Goal: Task Accomplishment & Management: Manage account settings

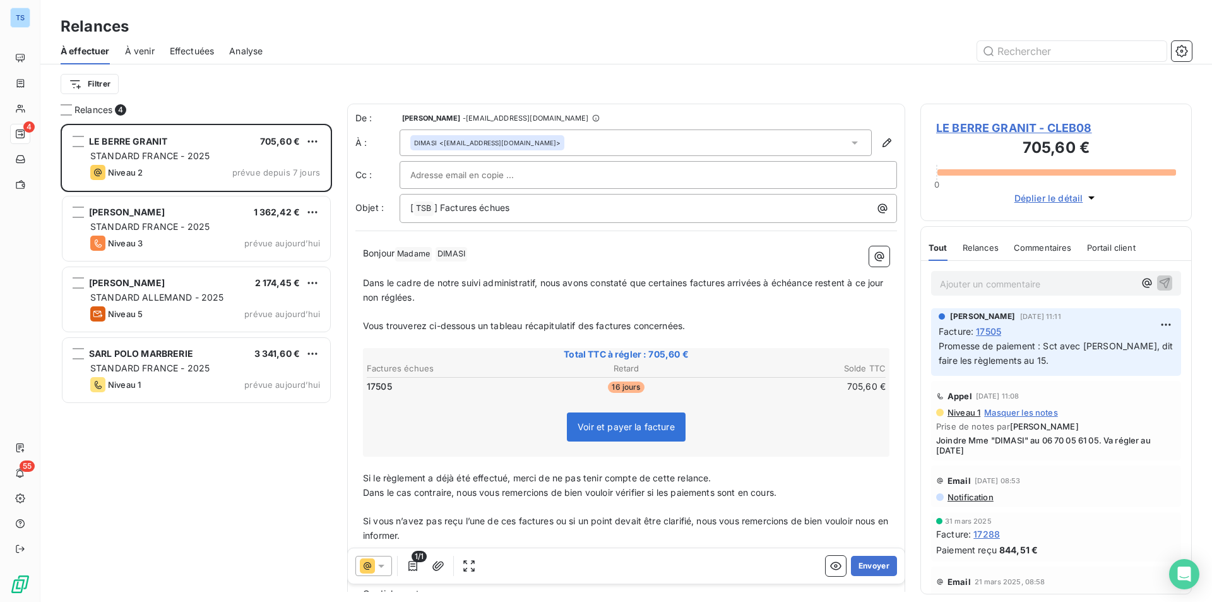
scroll to position [469, 262]
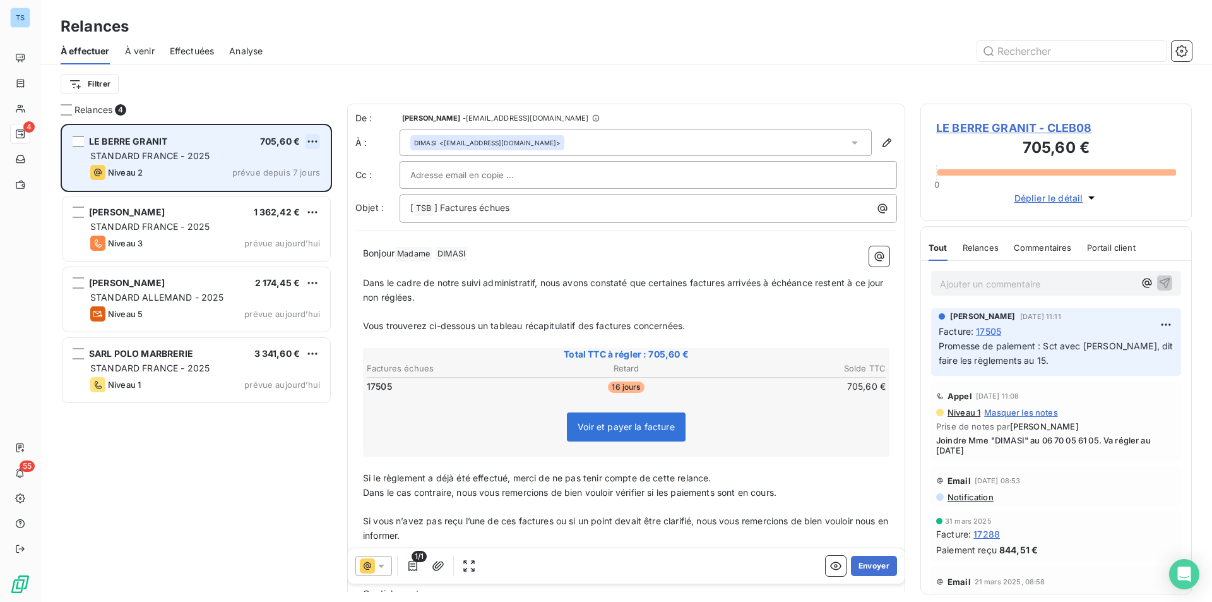
click at [313, 138] on html "TS 4 55 Relances À effectuer À venir Effectuées Analyse Filtrer Relances 4 LE B…" at bounding box center [606, 301] width 1212 height 602
click at [302, 165] on div "Replanifier cette action" at bounding box center [257, 167] width 113 height 20
select select "8"
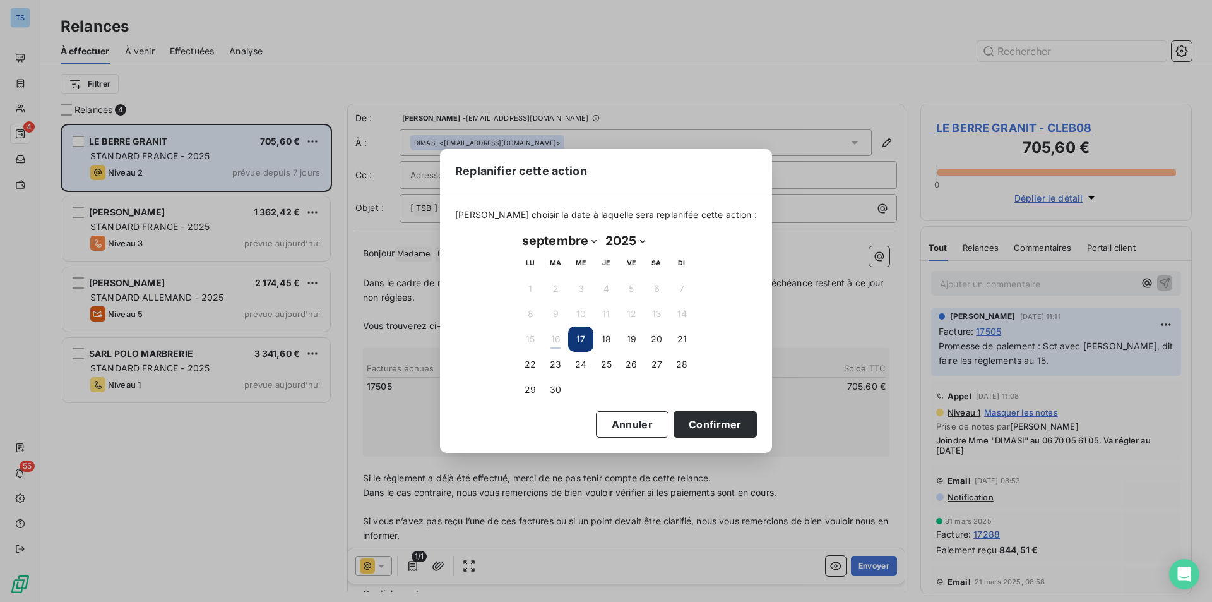
drag, startPoint x: 685, startPoint y: 422, endPoint x: 384, endPoint y: 281, distance: 332.8
click at [685, 422] on button "Confirmer" at bounding box center [715, 424] width 83 height 27
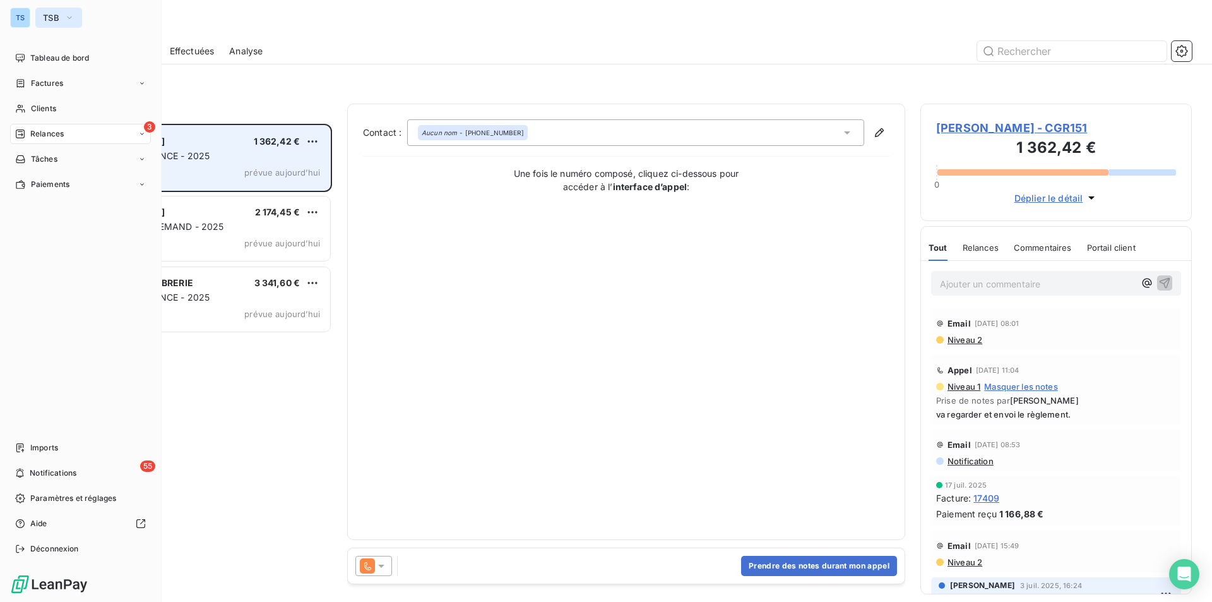
click at [72, 15] on icon "button" at bounding box center [69, 17] width 10 height 13
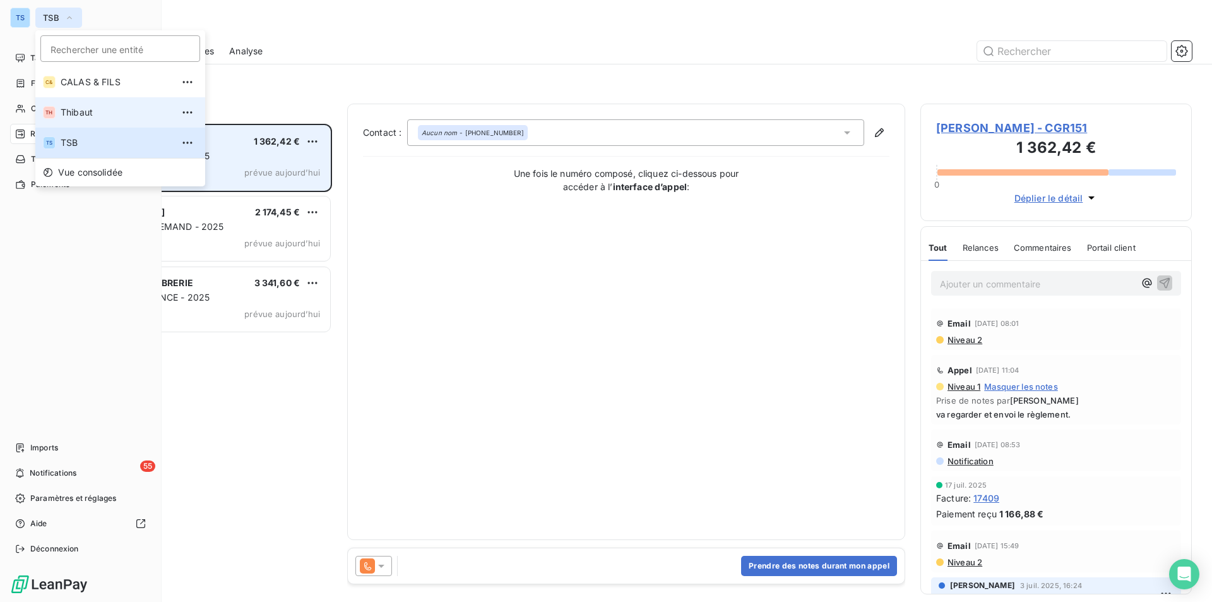
click at [81, 111] on span "Thibaut" at bounding box center [117, 112] width 112 height 13
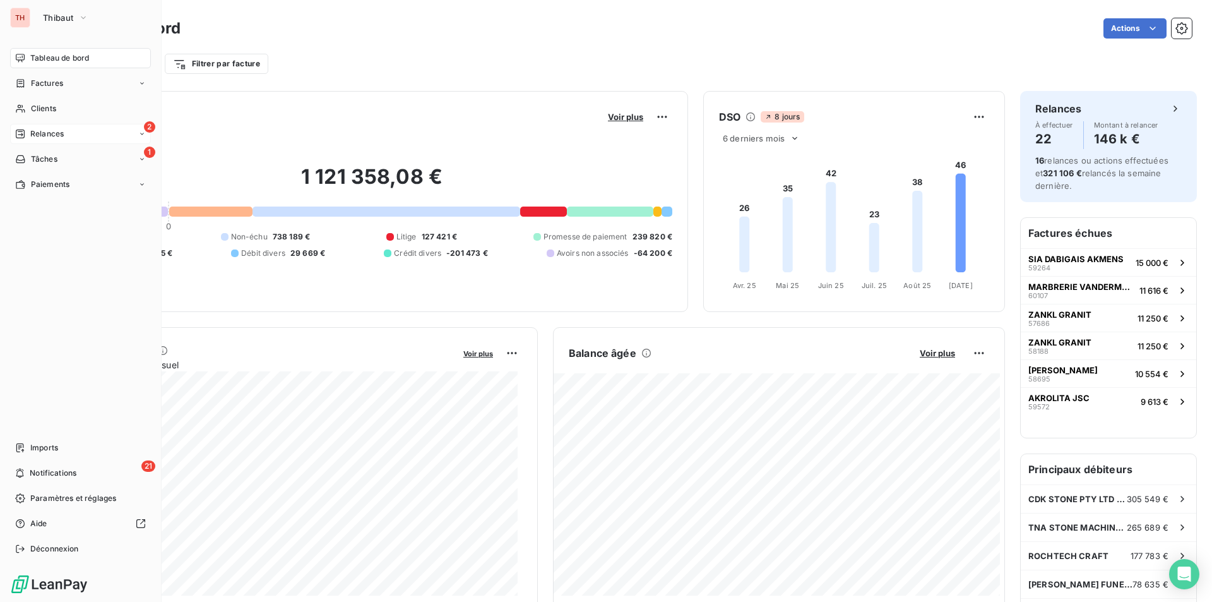
click at [40, 129] on span "Relances" at bounding box center [46, 133] width 33 height 11
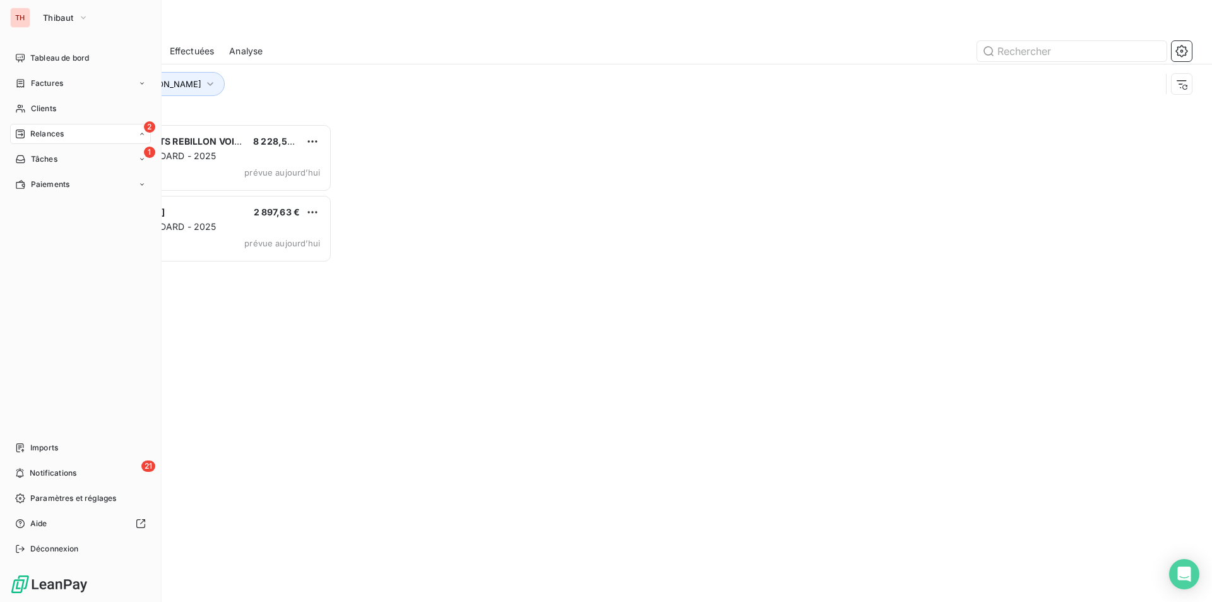
scroll to position [469, 262]
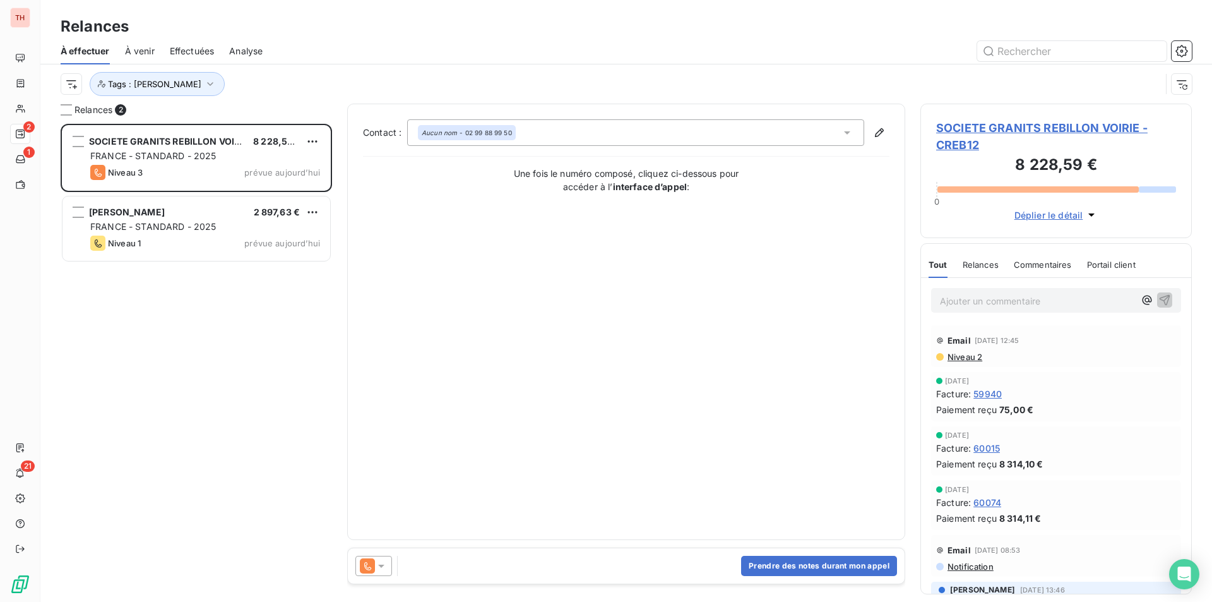
click at [978, 126] on span "SOCIETE GRANITS REBILLON VOIRIE - CREB12" at bounding box center [1057, 136] width 240 height 34
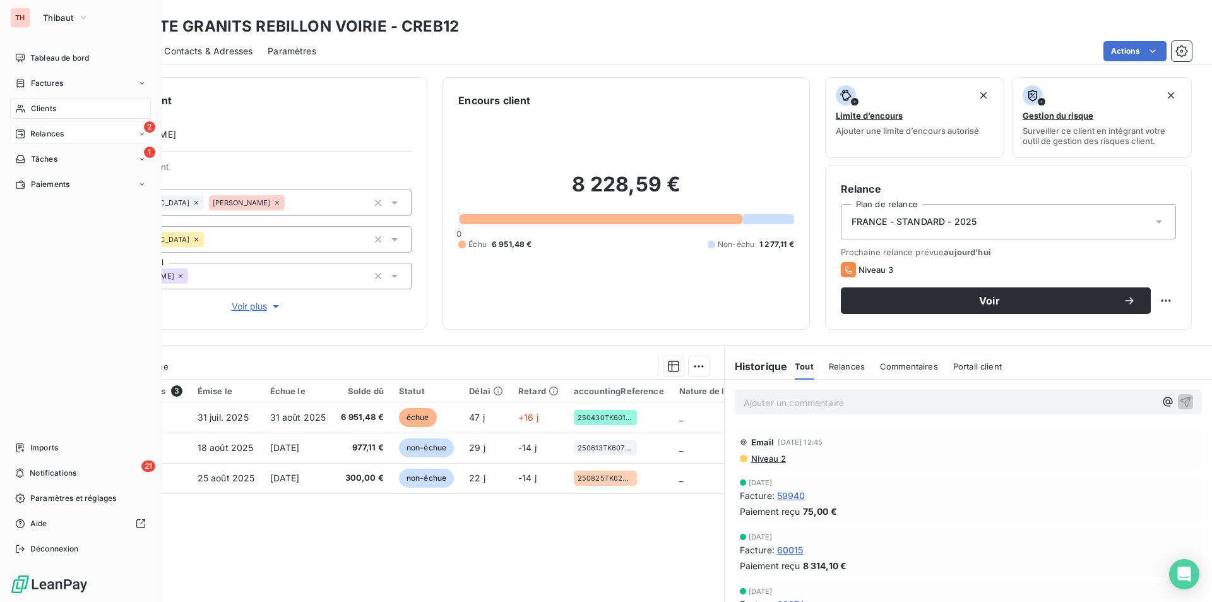
click at [59, 132] on span "Relances" at bounding box center [46, 133] width 33 height 11
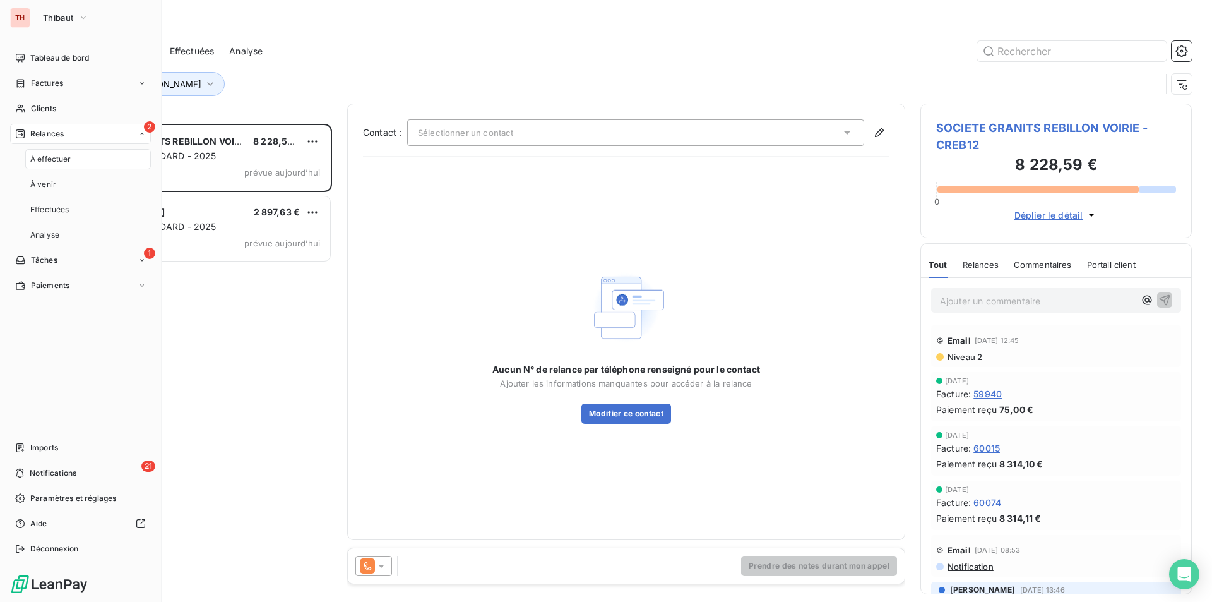
scroll to position [469, 262]
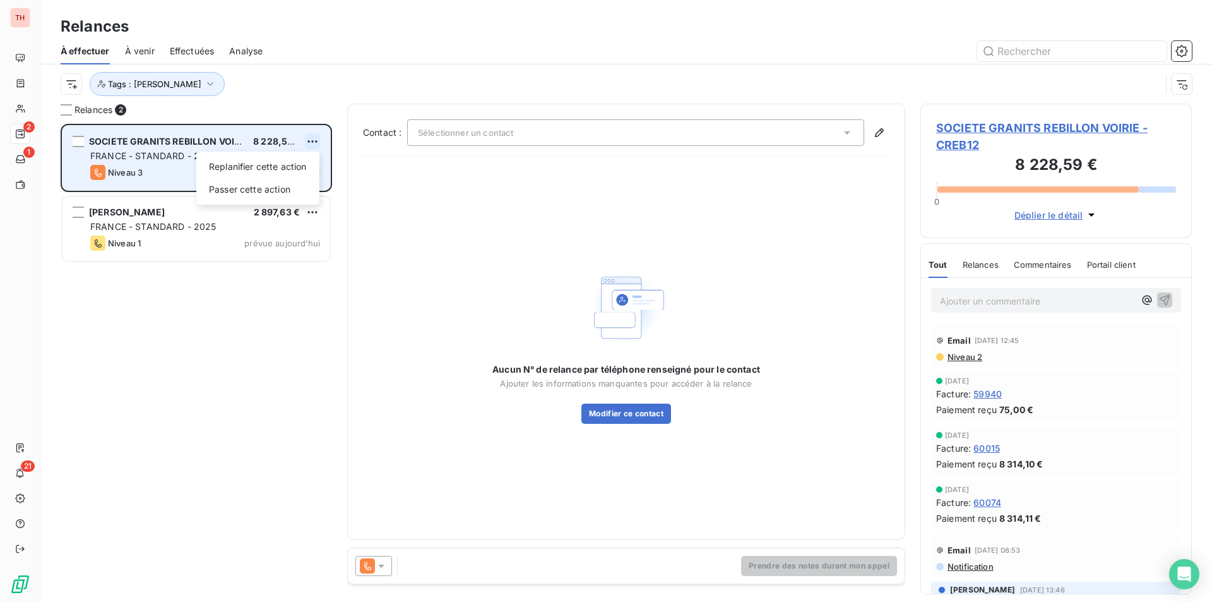
click at [316, 138] on html "TH 2 1 21 Relances À effectuer À venir Effectuées Analyse Tags : [PERSON_NAME] …" at bounding box center [606, 301] width 1212 height 602
click at [282, 184] on div "Passer cette action" at bounding box center [257, 189] width 113 height 20
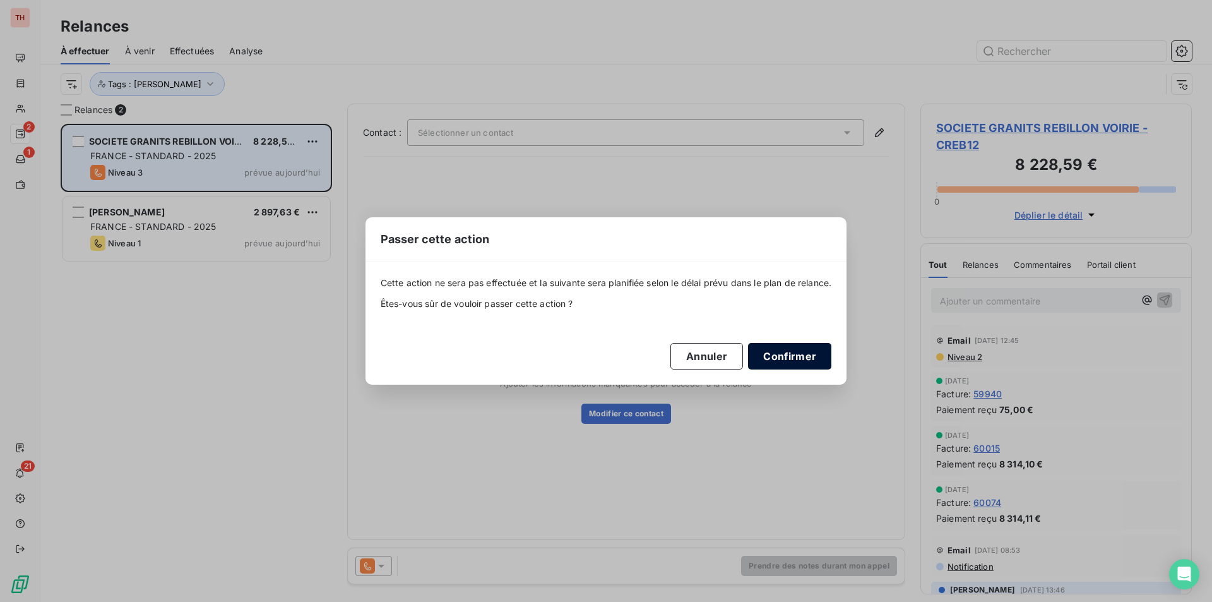
click at [788, 355] on button "Confirmer" at bounding box center [789, 356] width 83 height 27
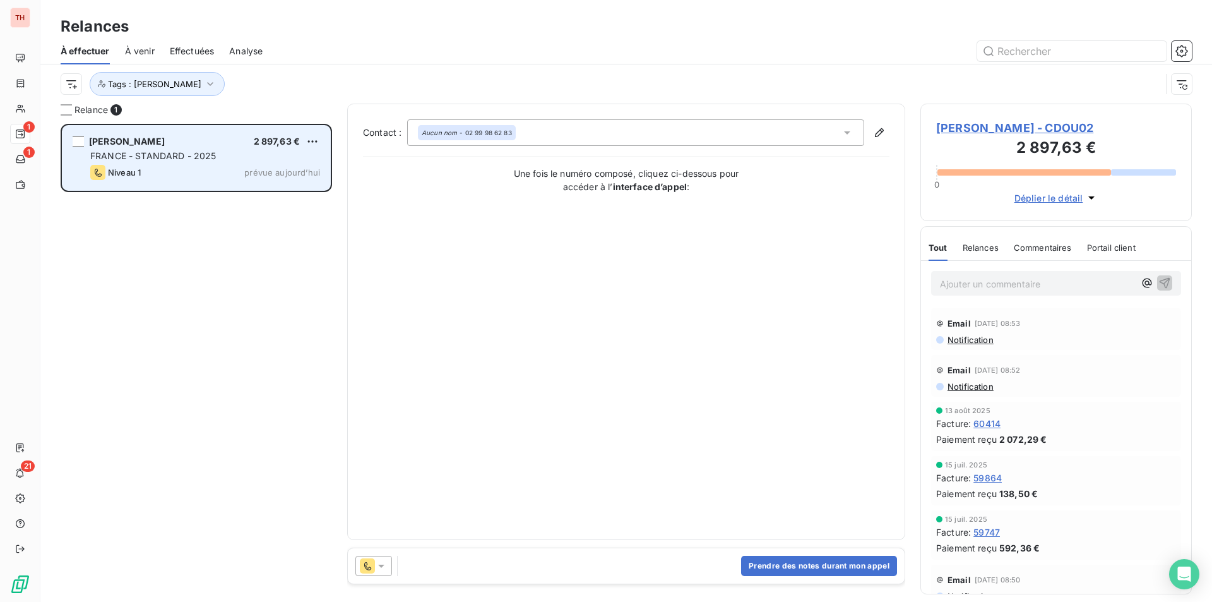
click at [974, 123] on span "[PERSON_NAME] - CDOU02" at bounding box center [1057, 127] width 240 height 17
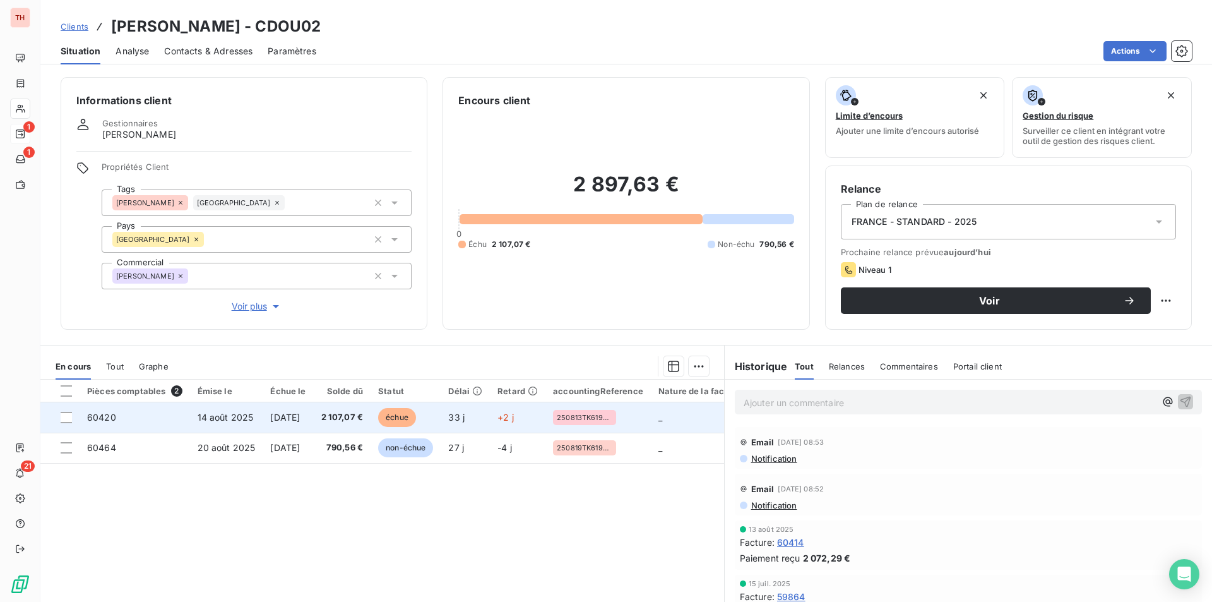
click at [226, 412] on span "14 août 2025" at bounding box center [226, 417] width 56 height 11
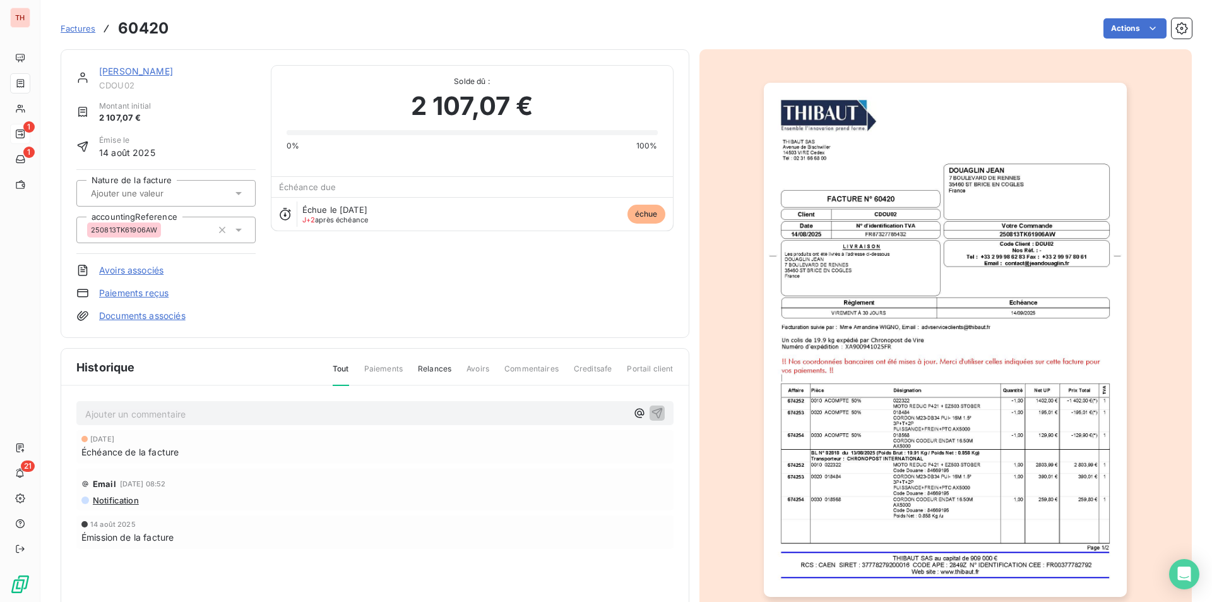
click at [141, 67] on link "[PERSON_NAME]" at bounding box center [136, 71] width 74 height 11
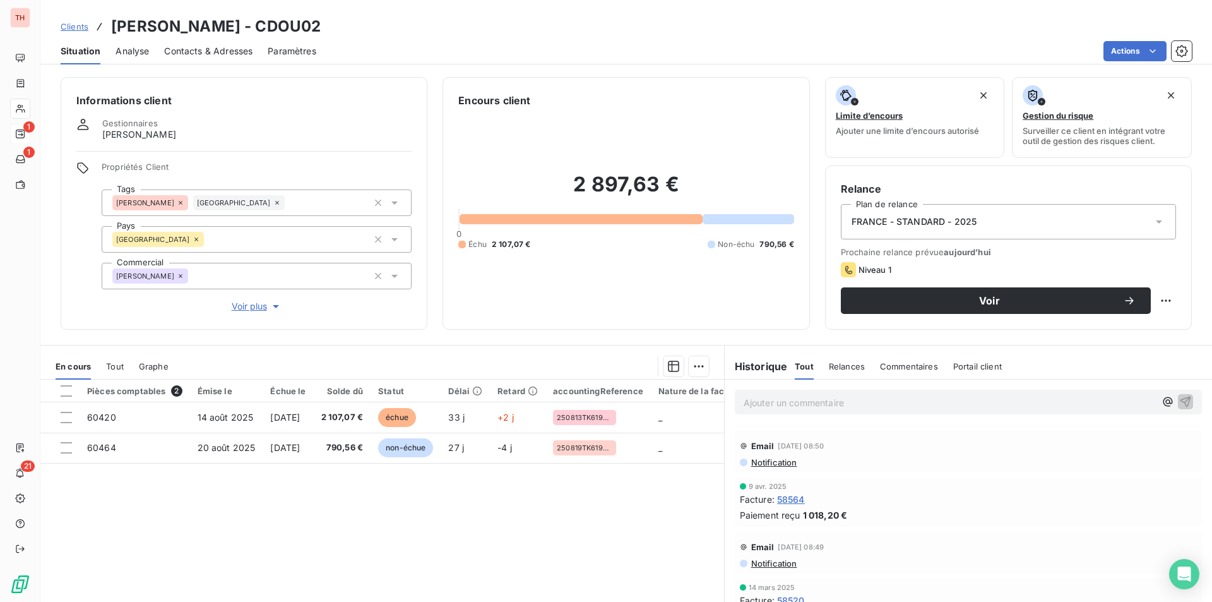
scroll to position [63, 0]
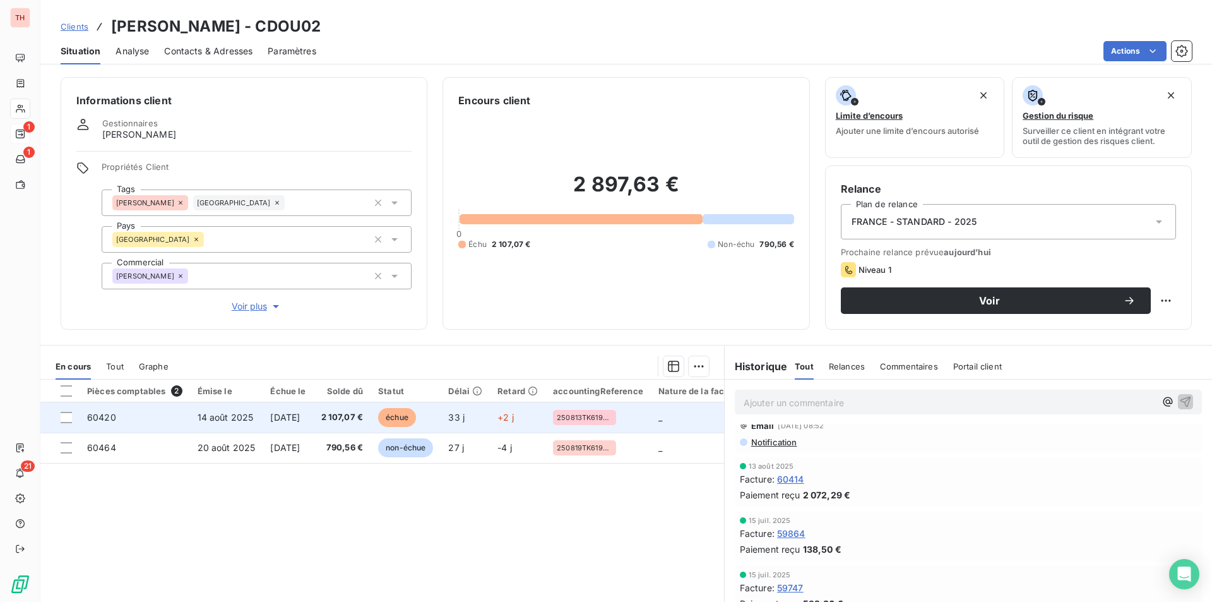
click at [164, 414] on td "60420" at bounding box center [135, 417] width 111 height 30
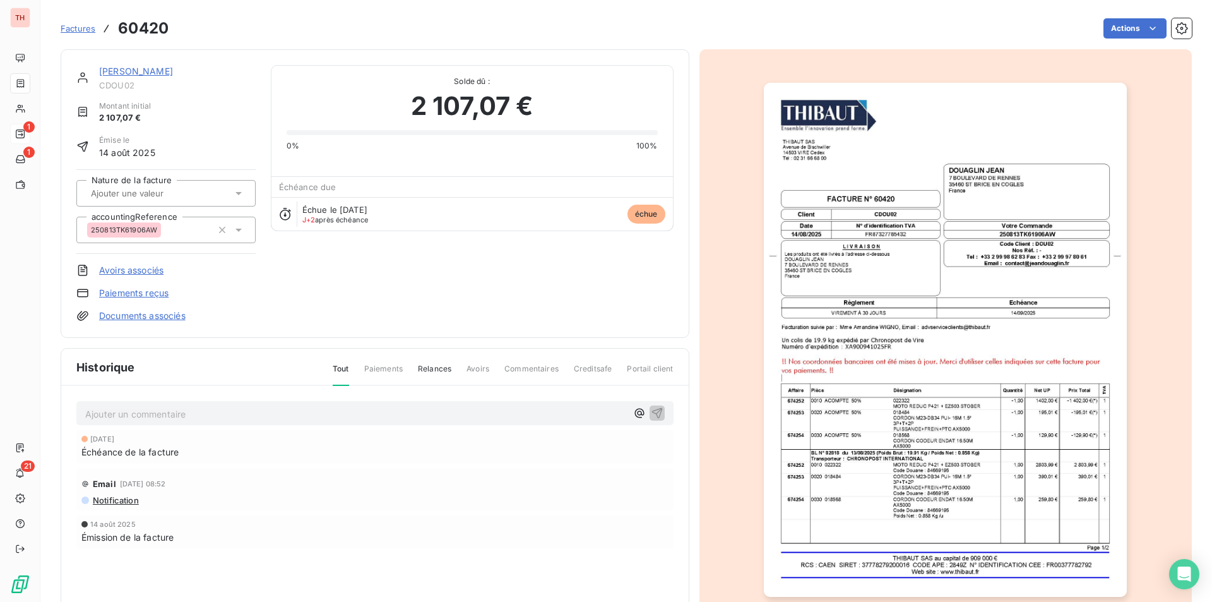
click at [148, 68] on link "[PERSON_NAME]" at bounding box center [136, 71] width 74 height 11
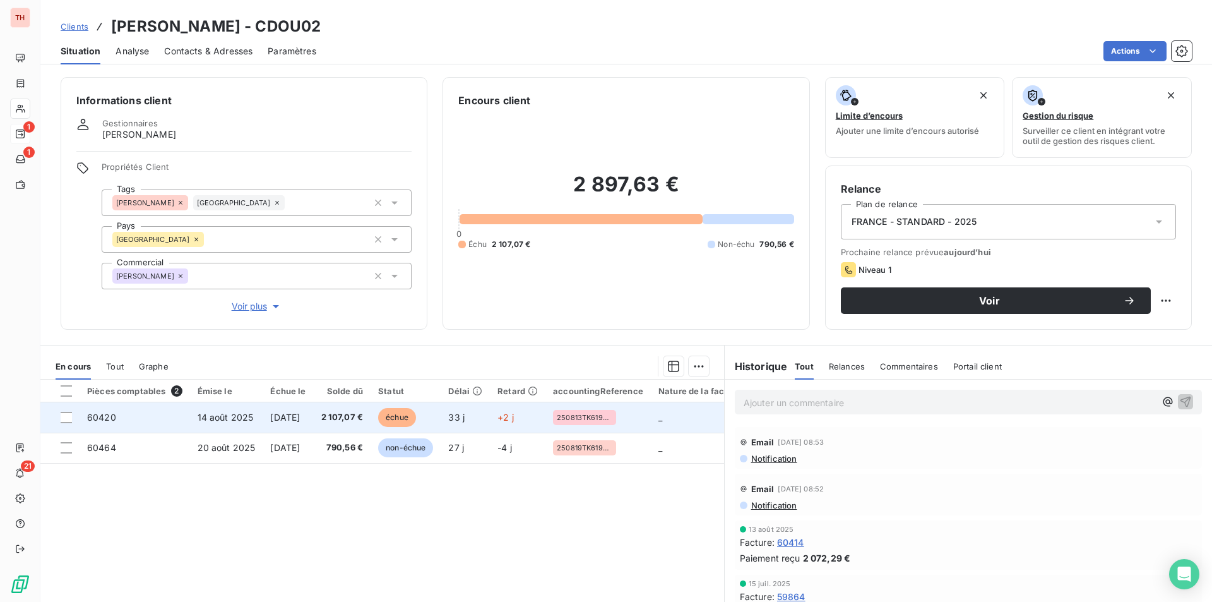
click at [313, 410] on td "[DATE]" at bounding box center [288, 417] width 51 height 30
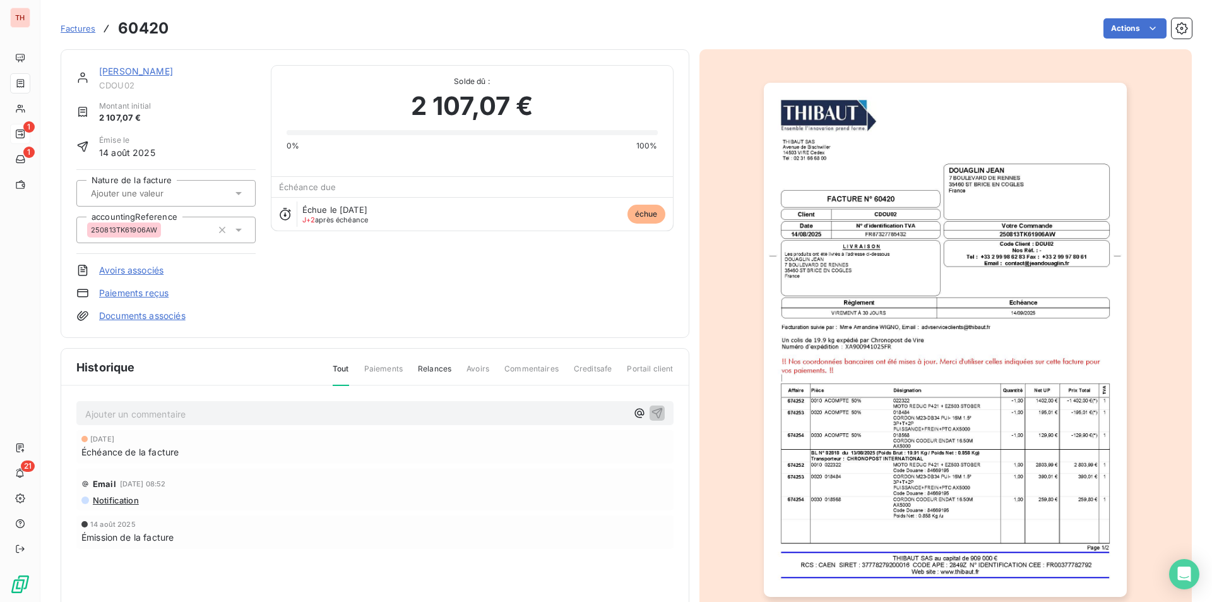
scroll to position [61, 0]
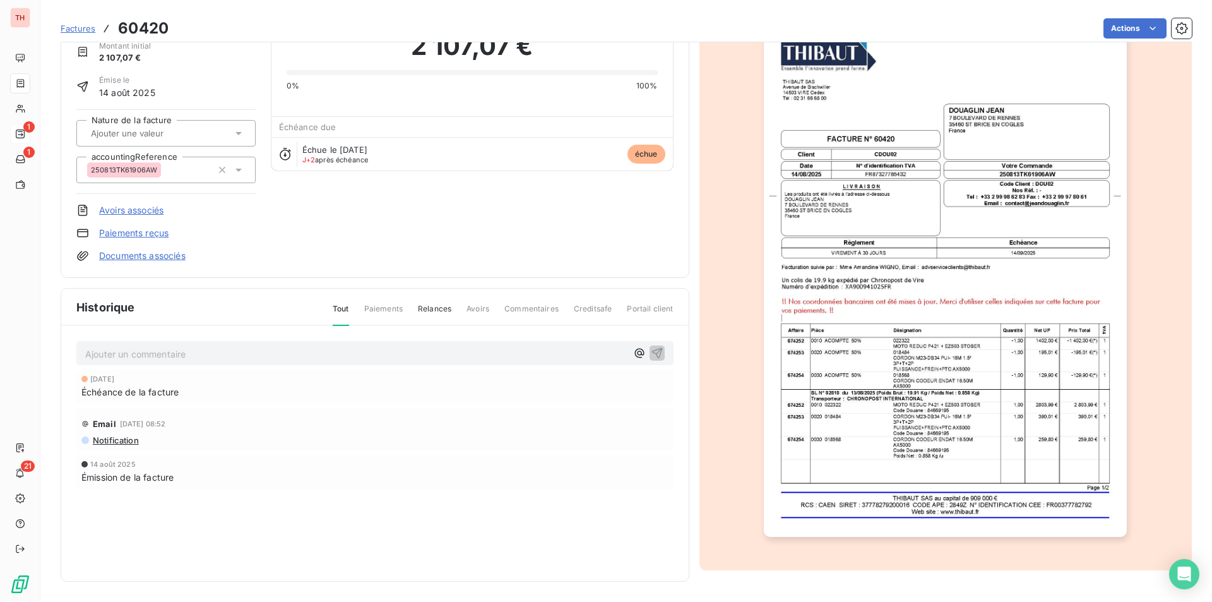
click at [862, 398] on img "button" at bounding box center [945, 280] width 363 height 514
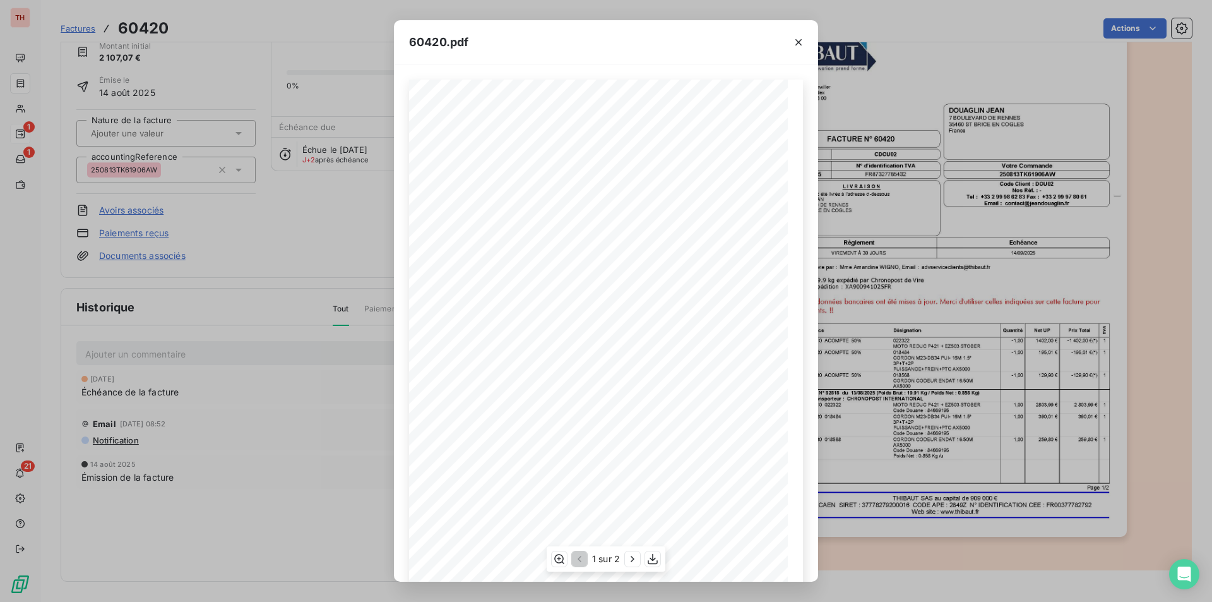
scroll to position [49, 0]
click at [629, 559] on icon "button" at bounding box center [632, 559] width 13 height 13
drag, startPoint x: 798, startPoint y: 37, endPoint x: 307, endPoint y: 359, distance: 587.5
click at [798, 37] on icon "button" at bounding box center [799, 42] width 13 height 13
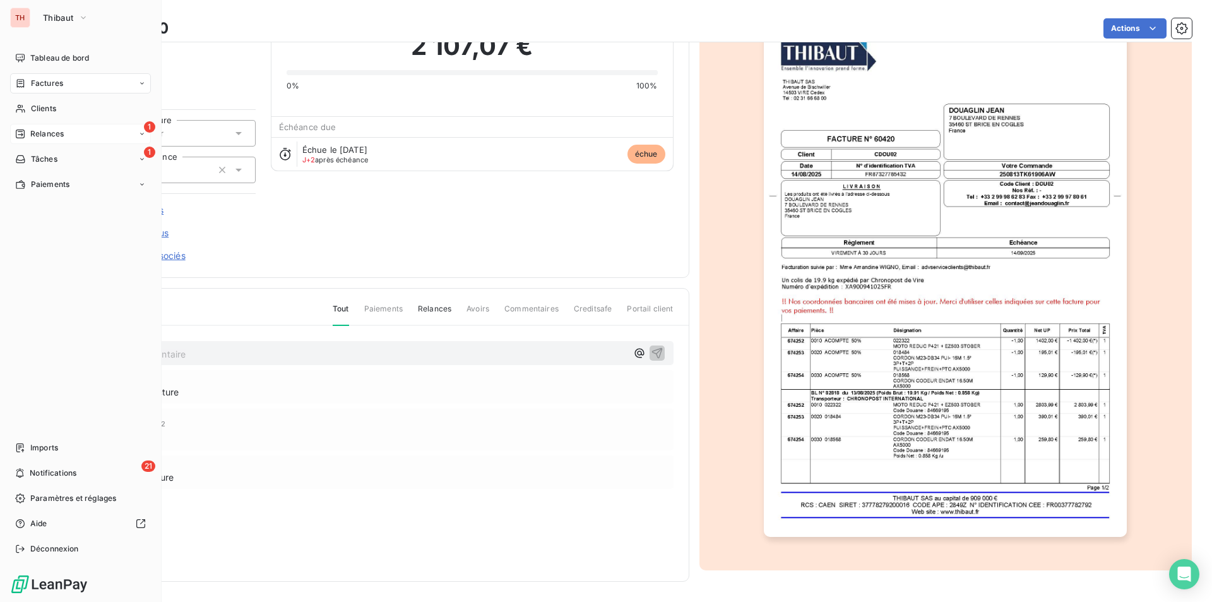
click at [59, 128] on span "Relances" at bounding box center [46, 133] width 33 height 11
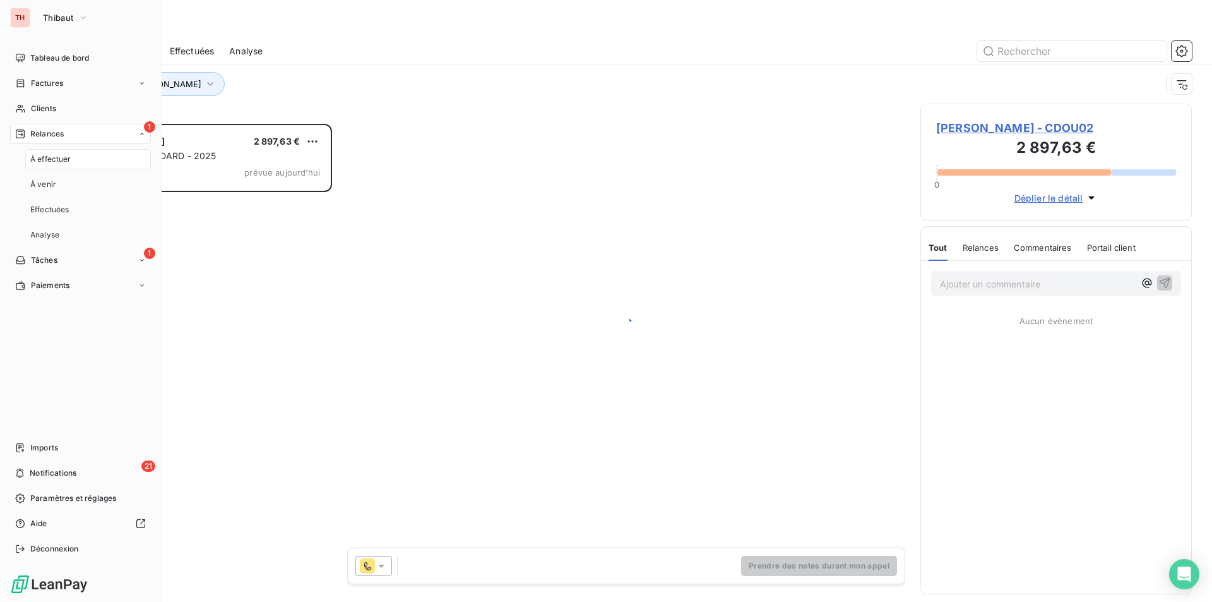
scroll to position [469, 262]
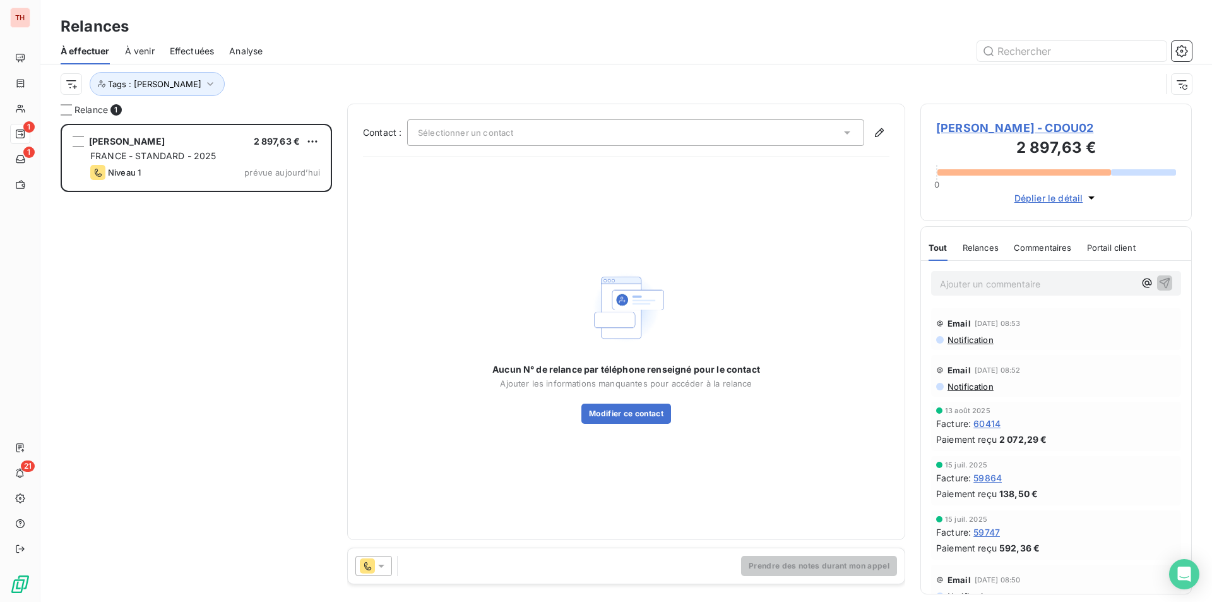
click at [844, 129] on icon at bounding box center [847, 132] width 13 height 13
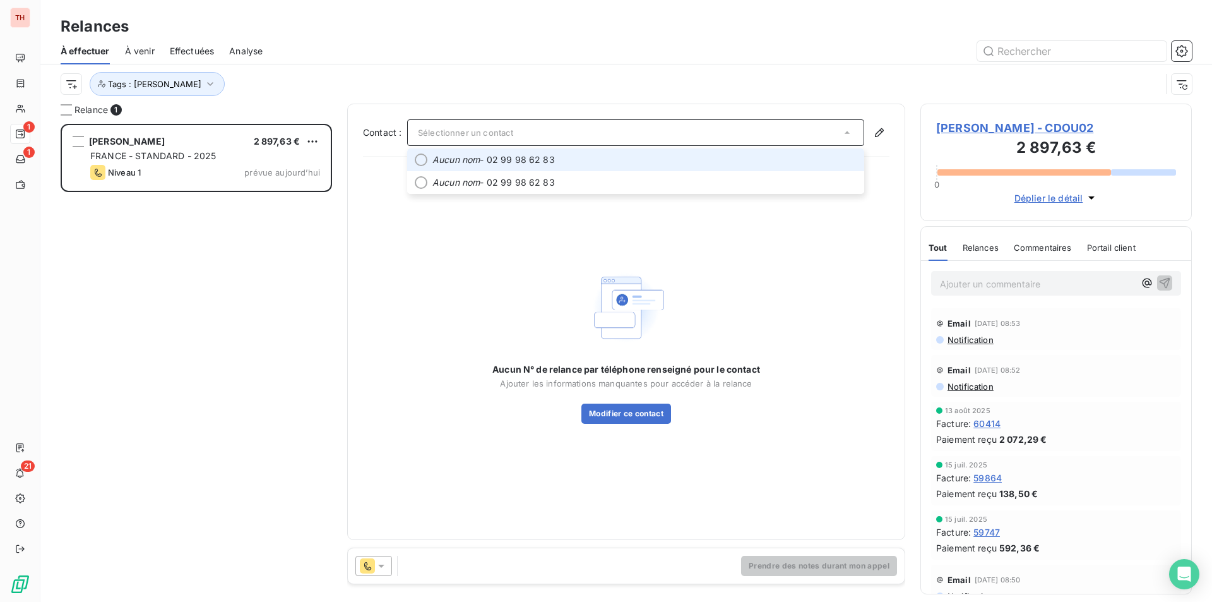
click at [529, 157] on span "Aucun nom - 02 99 98 62 83" at bounding box center [645, 159] width 424 height 13
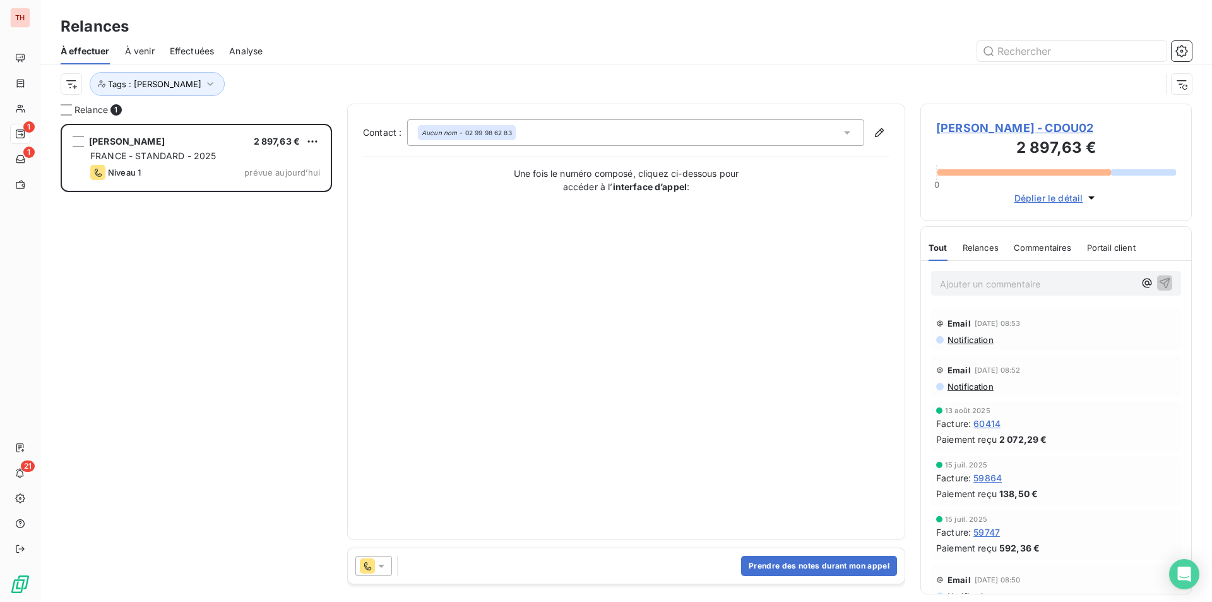
drag, startPoint x: 772, startPoint y: 560, endPoint x: 762, endPoint y: 540, distance: 21.7
click at [772, 560] on button "Prendre des notes durant mon appel" at bounding box center [819, 566] width 156 height 20
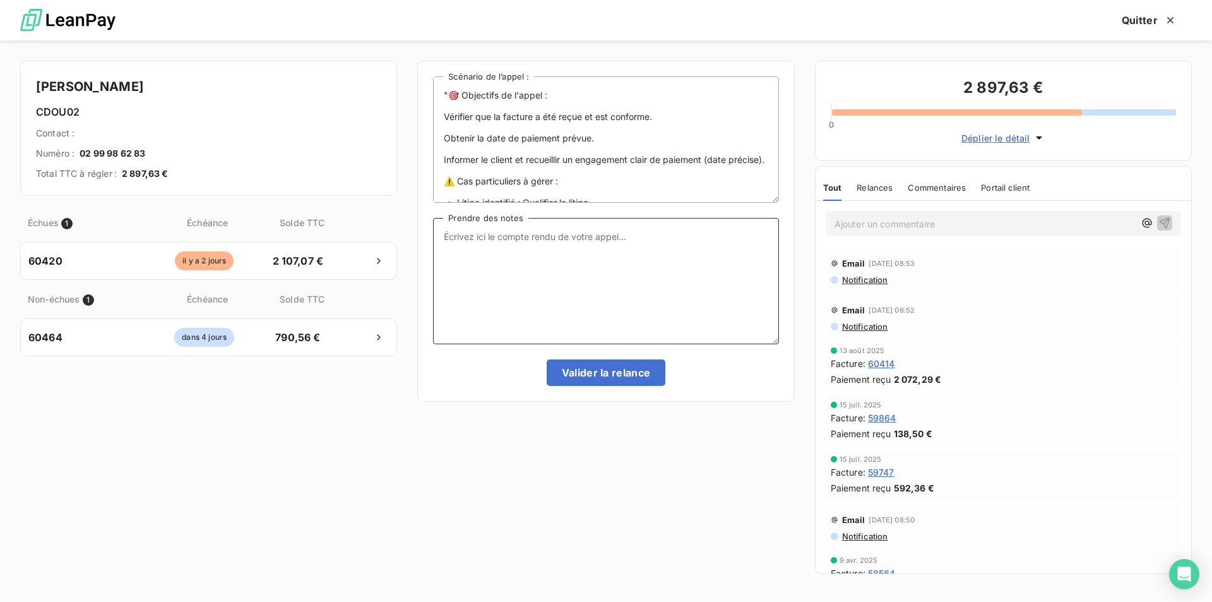
click at [467, 238] on textarea "Prendre des notes" at bounding box center [605, 281] width 345 height 126
type textarea "s"
type textarea "SCT avec [PERSON_NAME], s'en occupe."
click at [618, 368] on button "Valider la relance" at bounding box center [606, 372] width 119 height 27
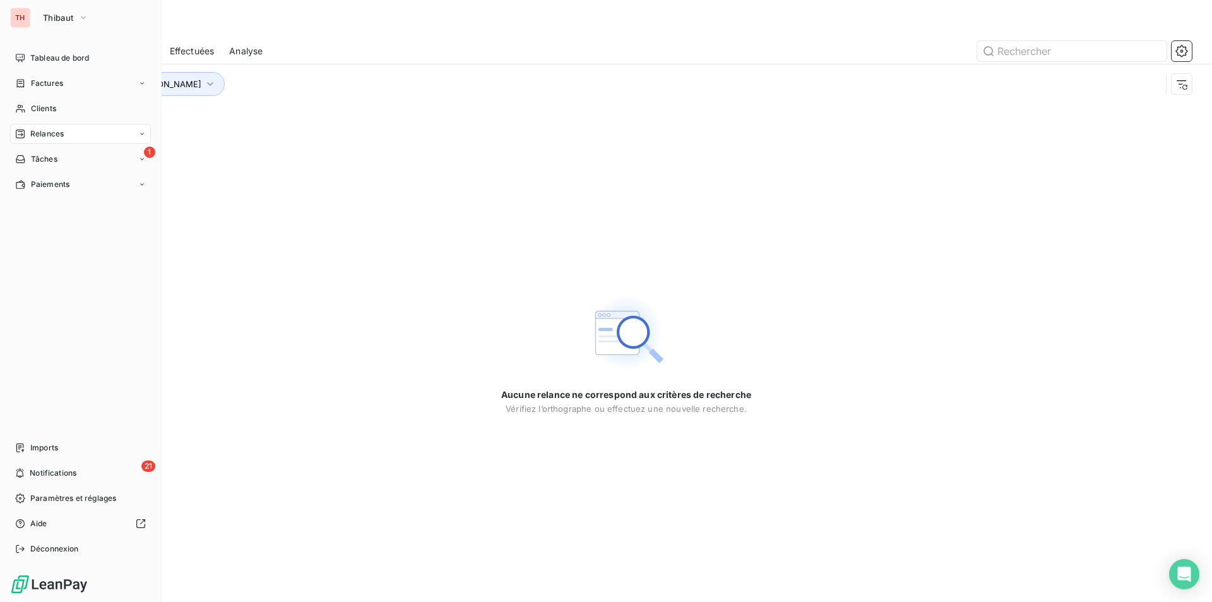
click at [51, 131] on span "Relances" at bounding box center [46, 133] width 33 height 11
click at [32, 105] on span "Clients" at bounding box center [43, 108] width 25 height 11
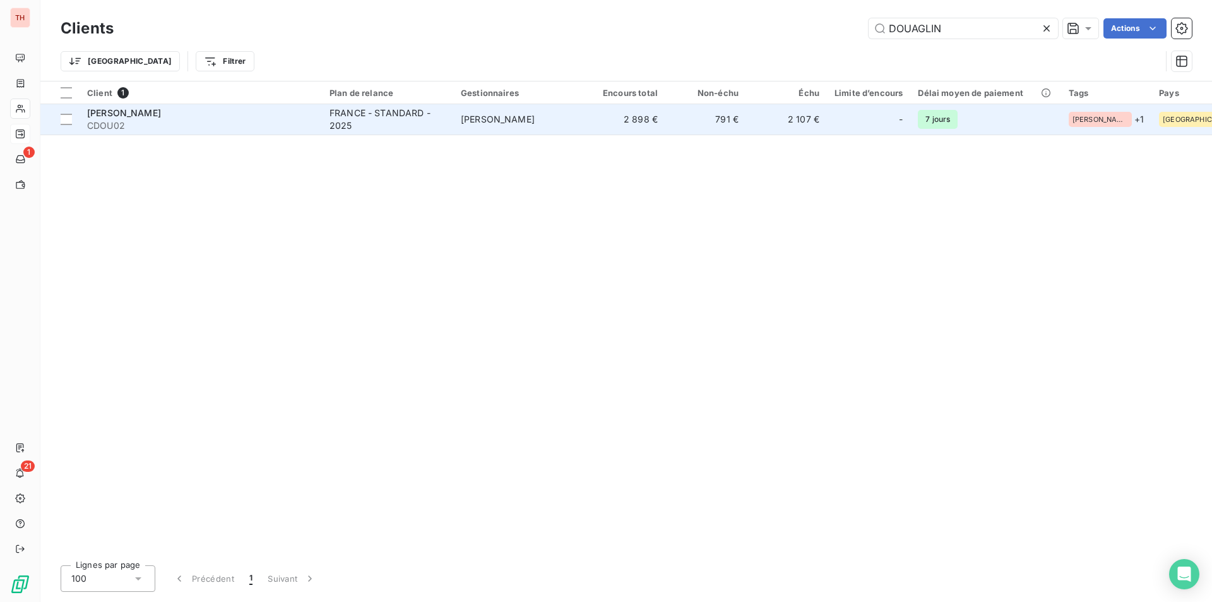
type input "DOUAGLIN"
click at [209, 116] on div "[PERSON_NAME]" at bounding box center [200, 113] width 227 height 13
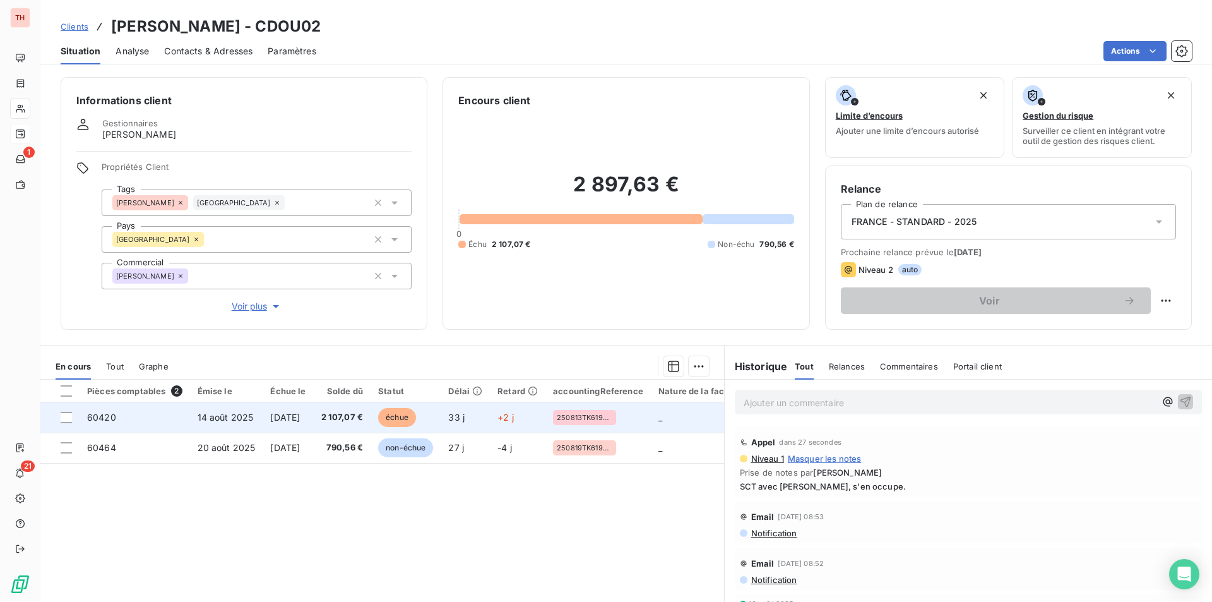
click at [260, 414] on td "14 août 2025" at bounding box center [226, 417] width 73 height 30
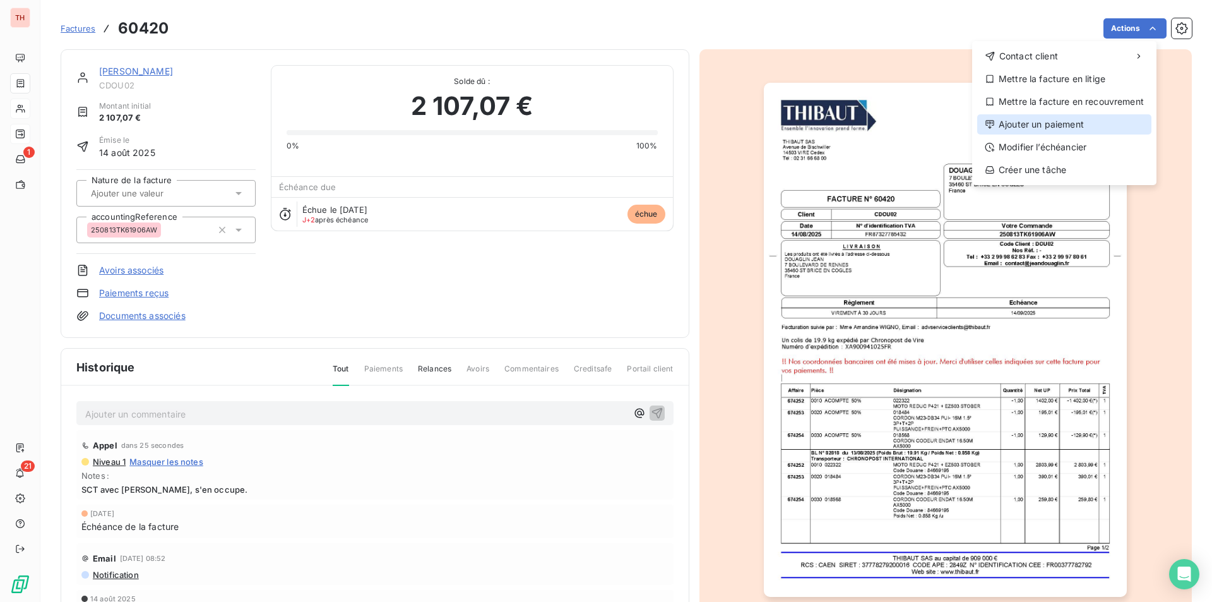
click at [1036, 124] on div "Ajouter un paiement" at bounding box center [1065, 124] width 174 height 20
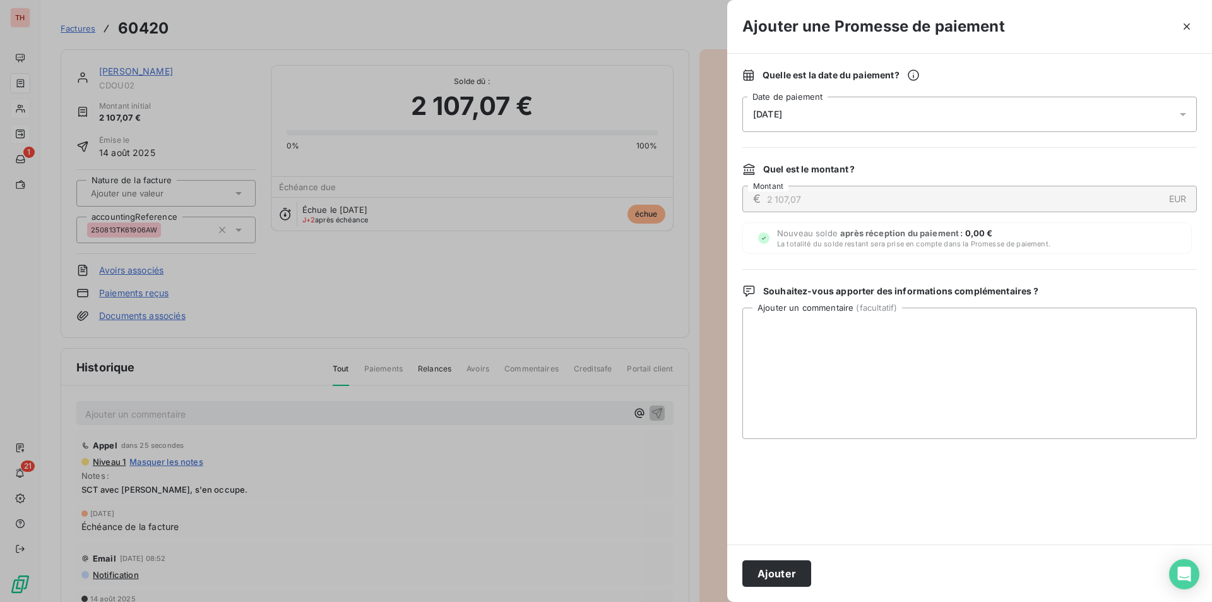
click at [1185, 111] on icon at bounding box center [1183, 114] width 13 height 13
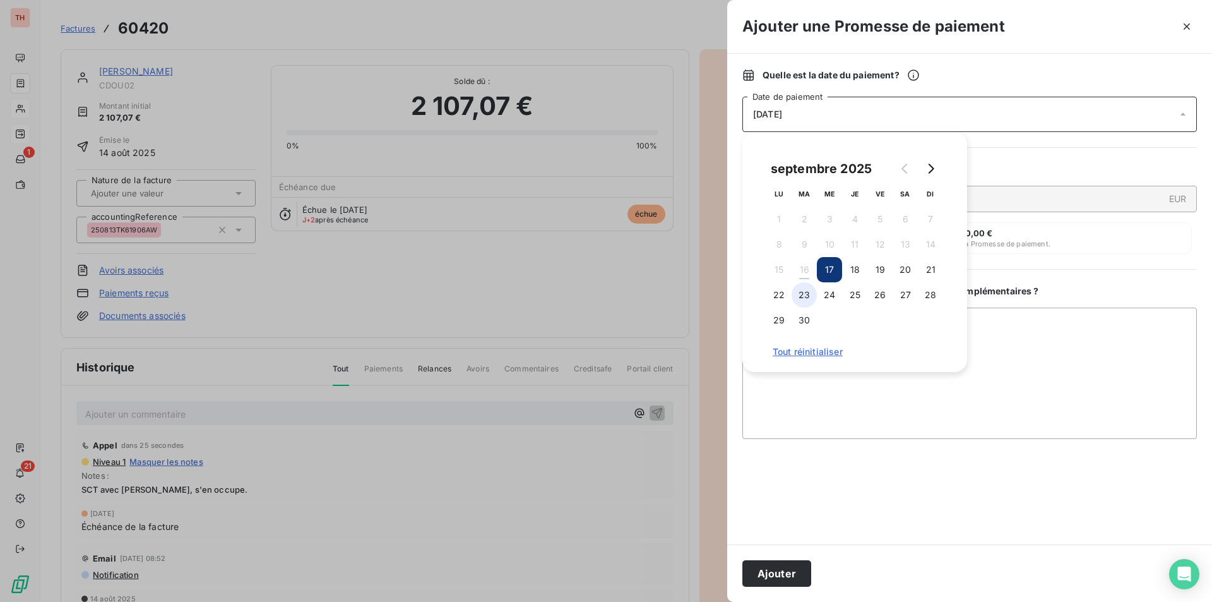
click at [802, 289] on button "23" at bounding box center [804, 294] width 25 height 25
click at [1048, 365] on textarea "Ajouter un commentaire ( facultatif )" at bounding box center [970, 373] width 455 height 131
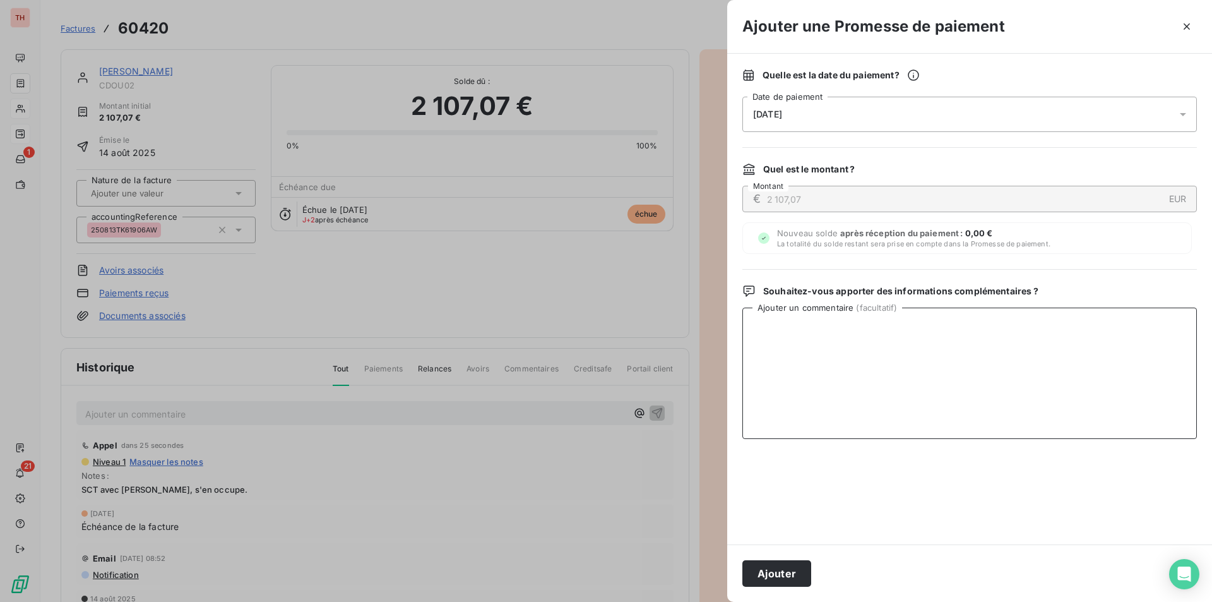
type textarea "s"
type textarea "SCT avec [PERSON_NAME], s'occupe de faire le règlement."
click at [792, 573] on button "Ajouter" at bounding box center [777, 573] width 69 height 27
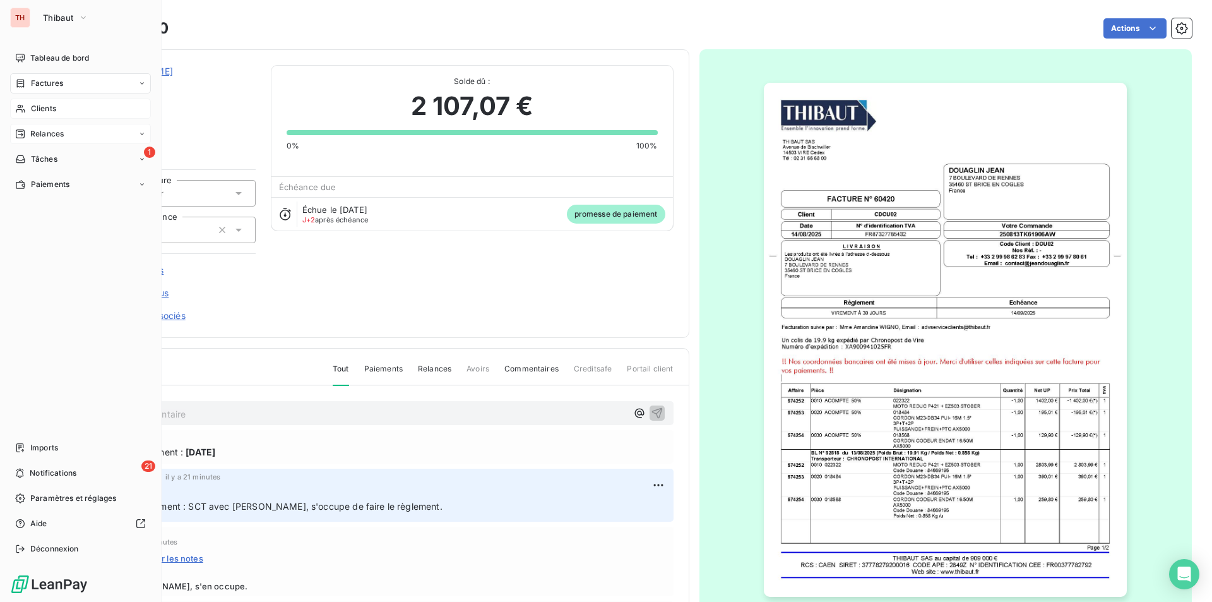
click at [59, 106] on div "Clients" at bounding box center [80, 109] width 141 height 20
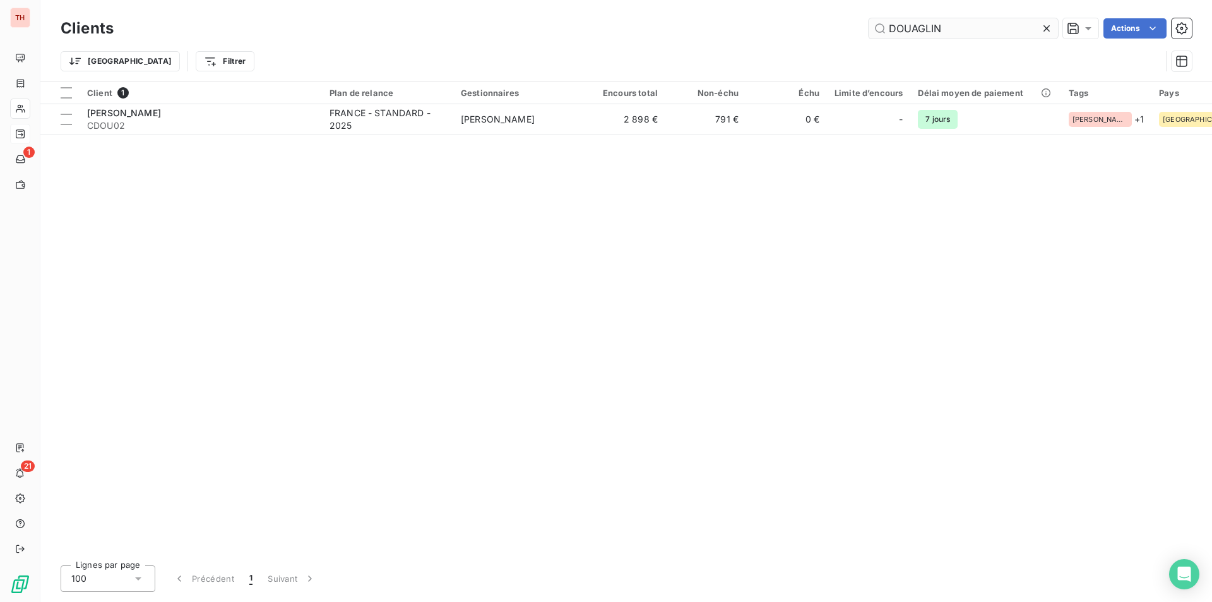
drag, startPoint x: 1047, startPoint y: 27, endPoint x: 999, endPoint y: 28, distance: 48.0
click at [1047, 27] on icon at bounding box center [1047, 28] width 6 height 6
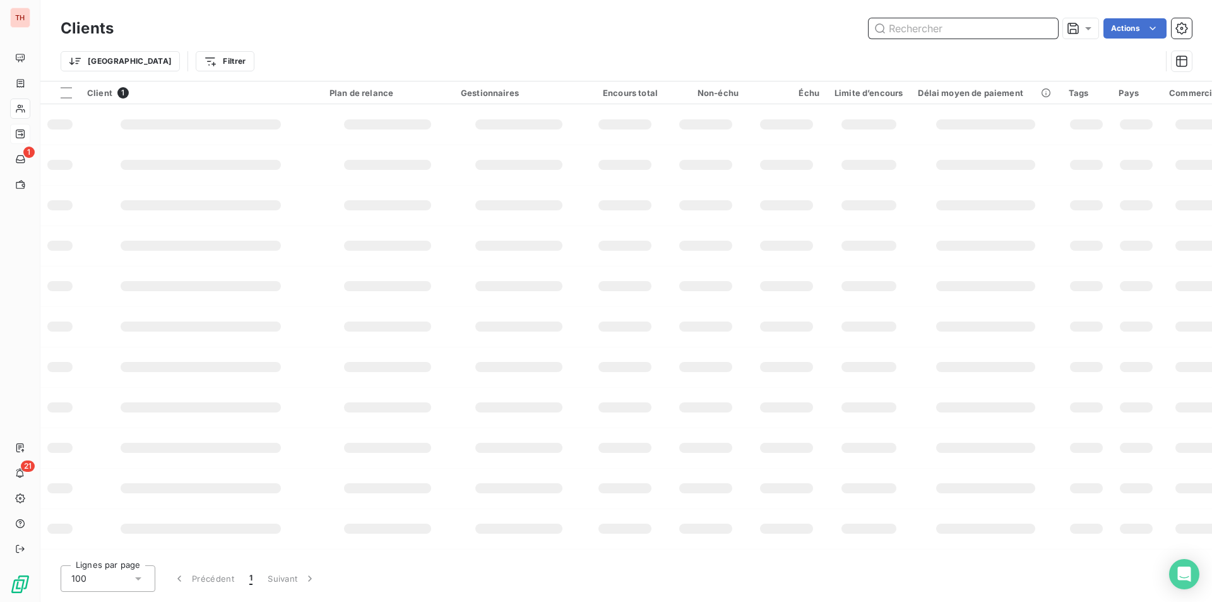
drag, startPoint x: 980, startPoint y: 30, endPoint x: 909, endPoint y: 28, distance: 70.8
click at [980, 30] on input "text" at bounding box center [963, 28] width 189 height 20
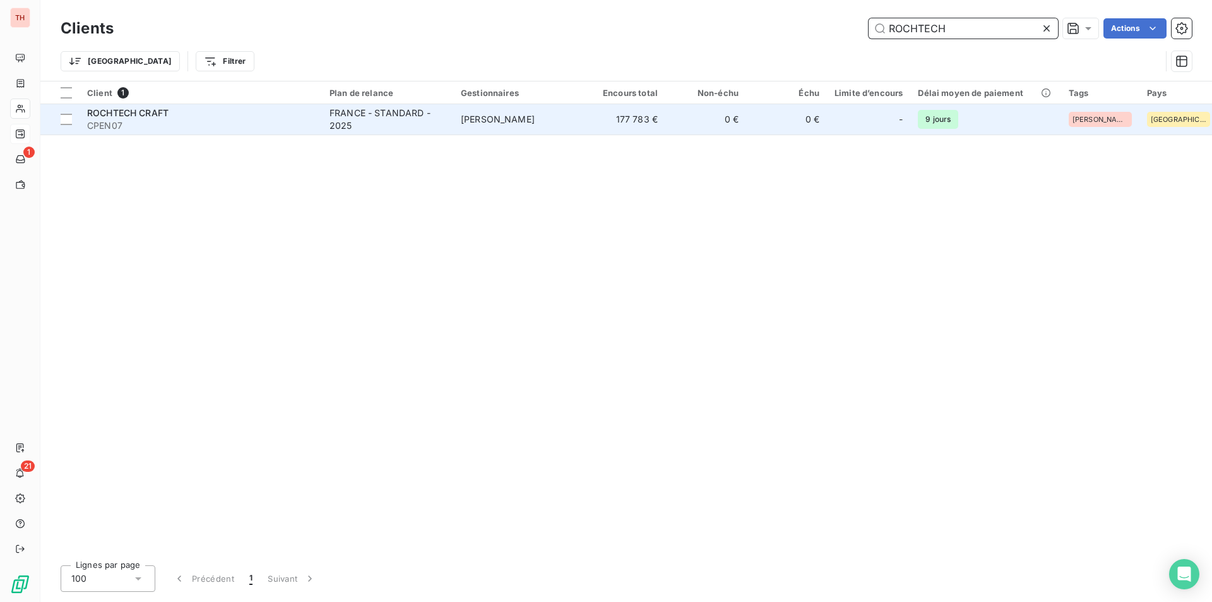
type input "ROCHTECH"
click at [274, 117] on div "ROCHTECH CRAFT" at bounding box center [200, 113] width 227 height 13
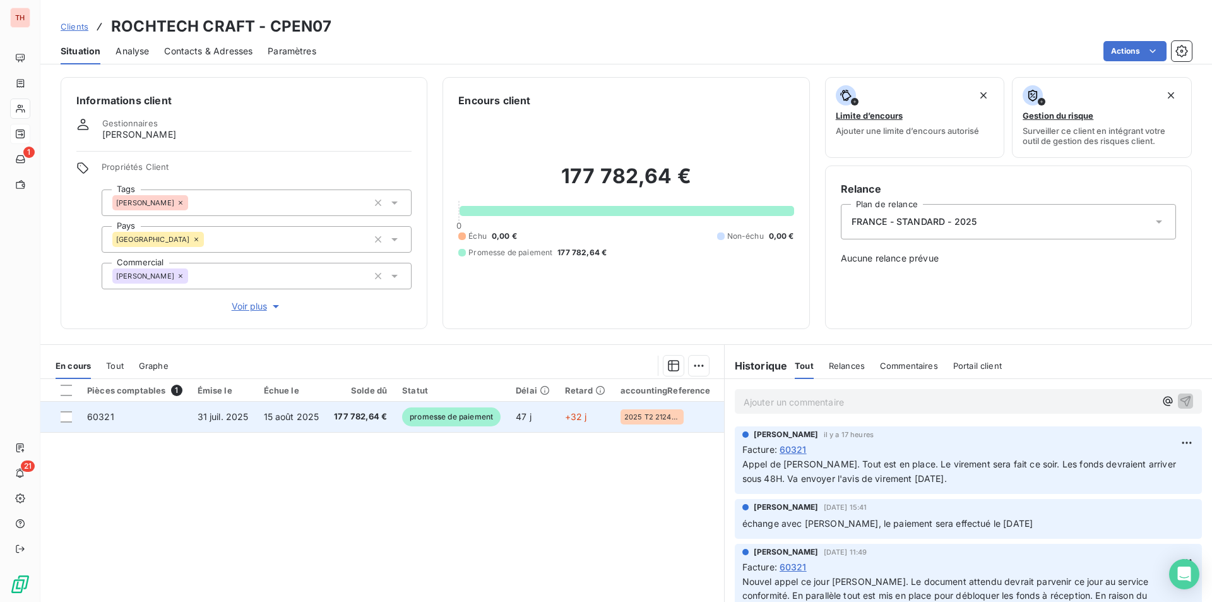
click at [133, 416] on td "60321" at bounding box center [135, 417] width 111 height 30
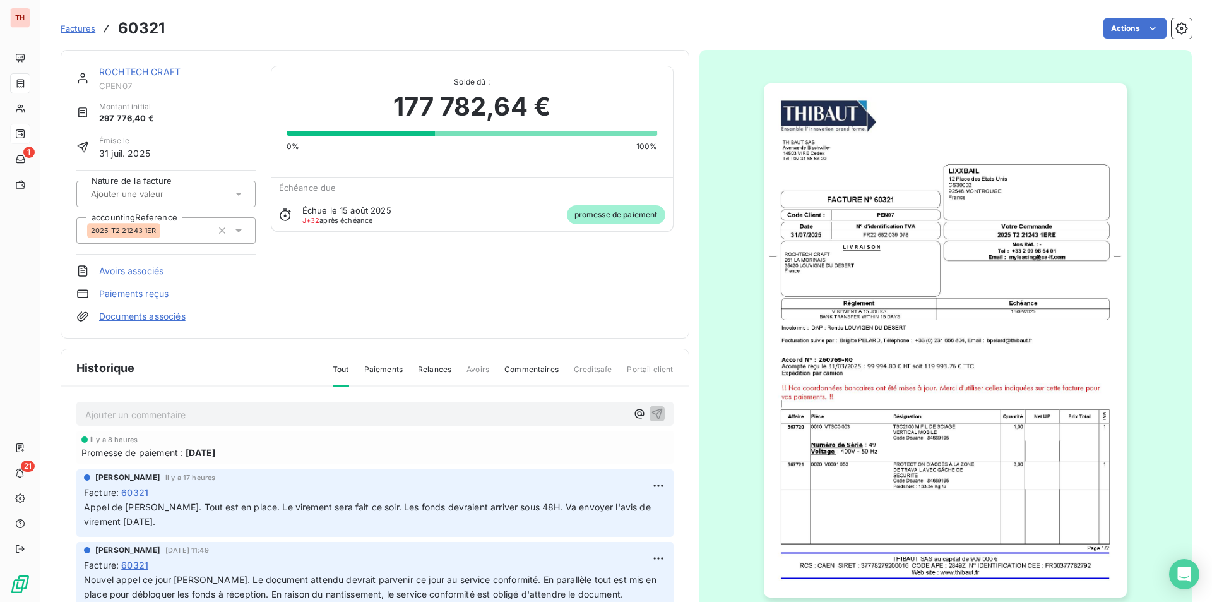
scroll to position [61, 0]
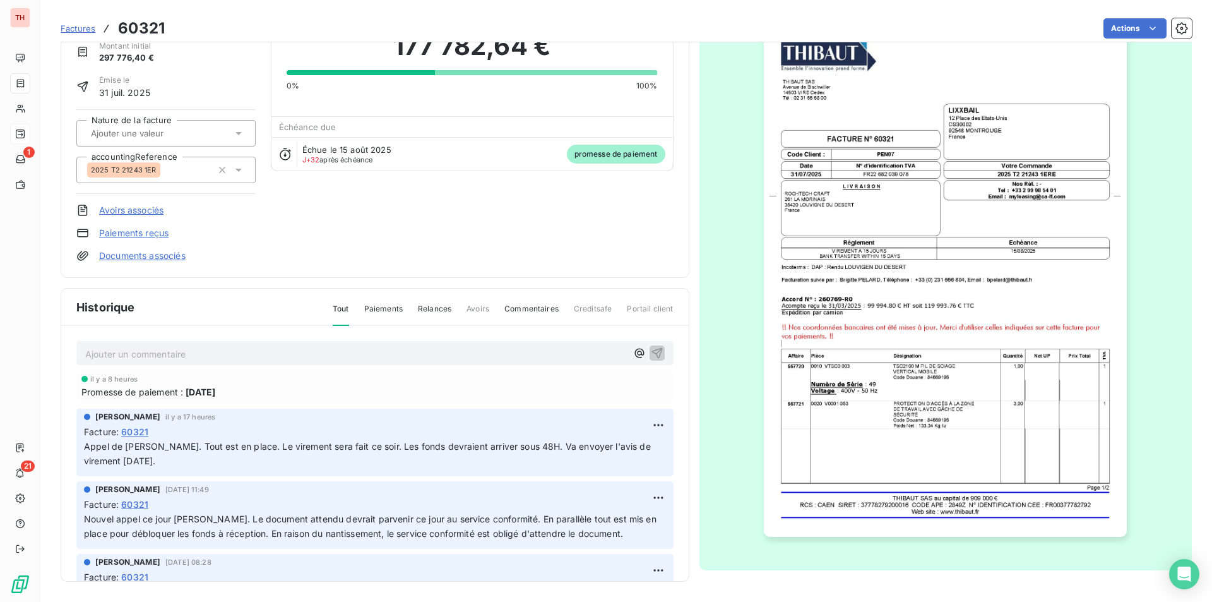
click at [888, 327] on img "button" at bounding box center [945, 280] width 363 height 514
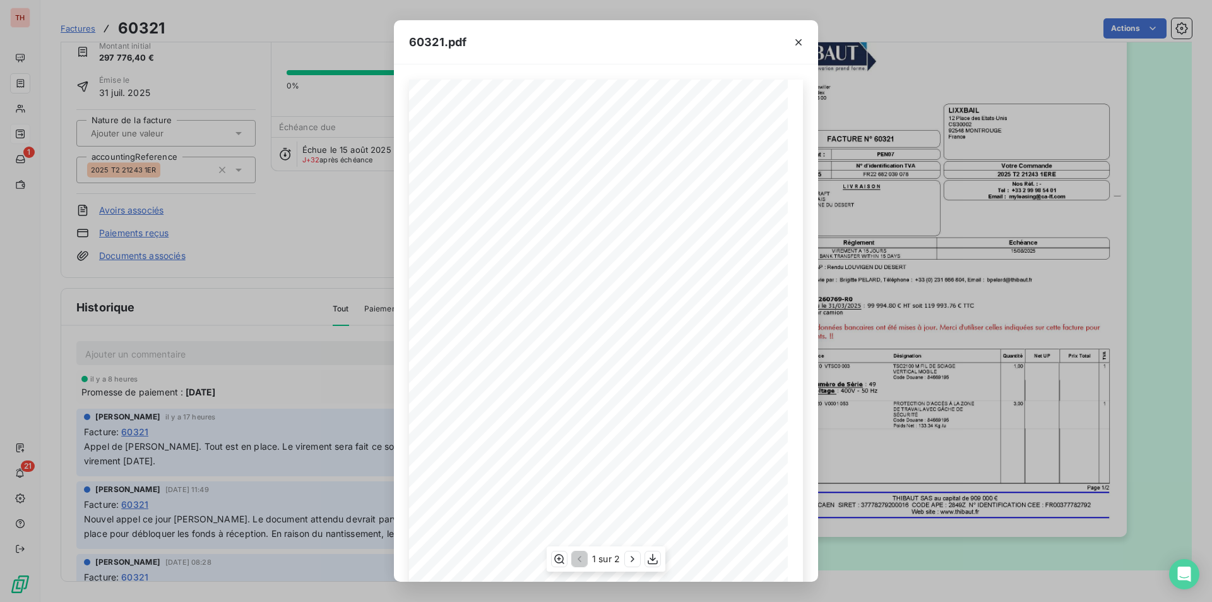
scroll to position [49, 0]
click at [630, 552] on button "button" at bounding box center [632, 558] width 15 height 15
click at [577, 553] on icon "button" at bounding box center [578, 559] width 13 height 13
click at [605, 325] on span ": 99 994.80 Ä HT soit 119 993.76 Ä TTC" at bounding box center [581, 325] width 123 height 6
drag, startPoint x: 628, startPoint y: 323, endPoint x: 435, endPoint y: 325, distance: 193.2
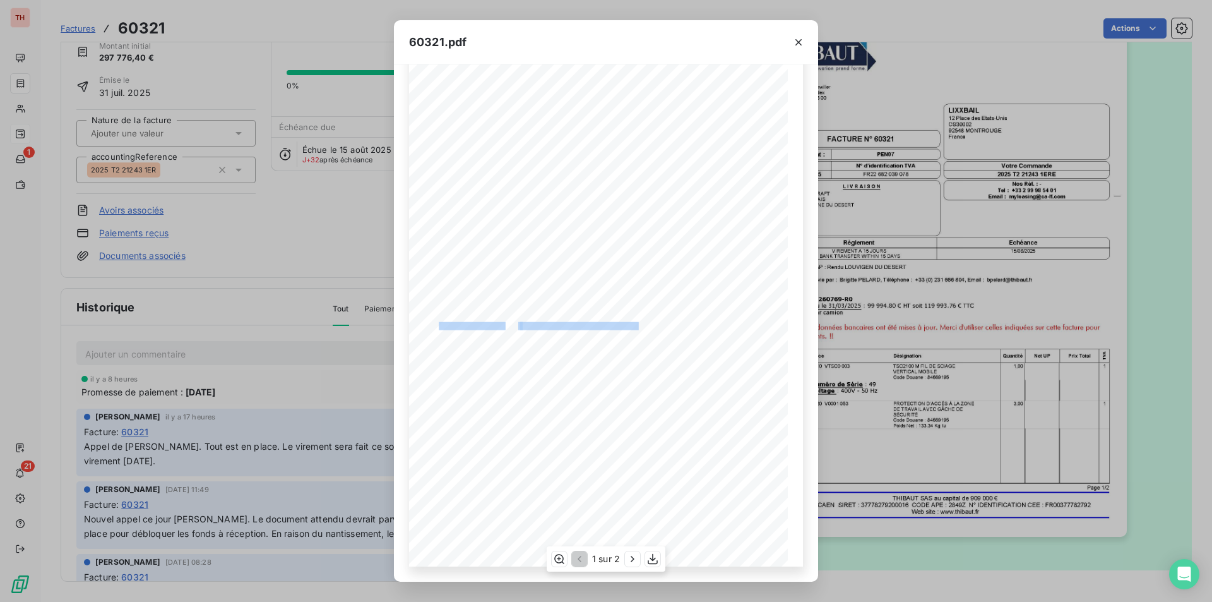
click at [435, 325] on div "THIBAUT [GEOGRAPHIC_DATA] 14503 VIRE Cedex TÈl : 02 31 66 68 00 FACTURE N∞†6032…" at bounding box center [606, 299] width 379 height 536
click at [622, 328] on span ": 99 994.80 Ä HT soit 119 993.76 Ä TTC" at bounding box center [581, 325] width 123 height 6
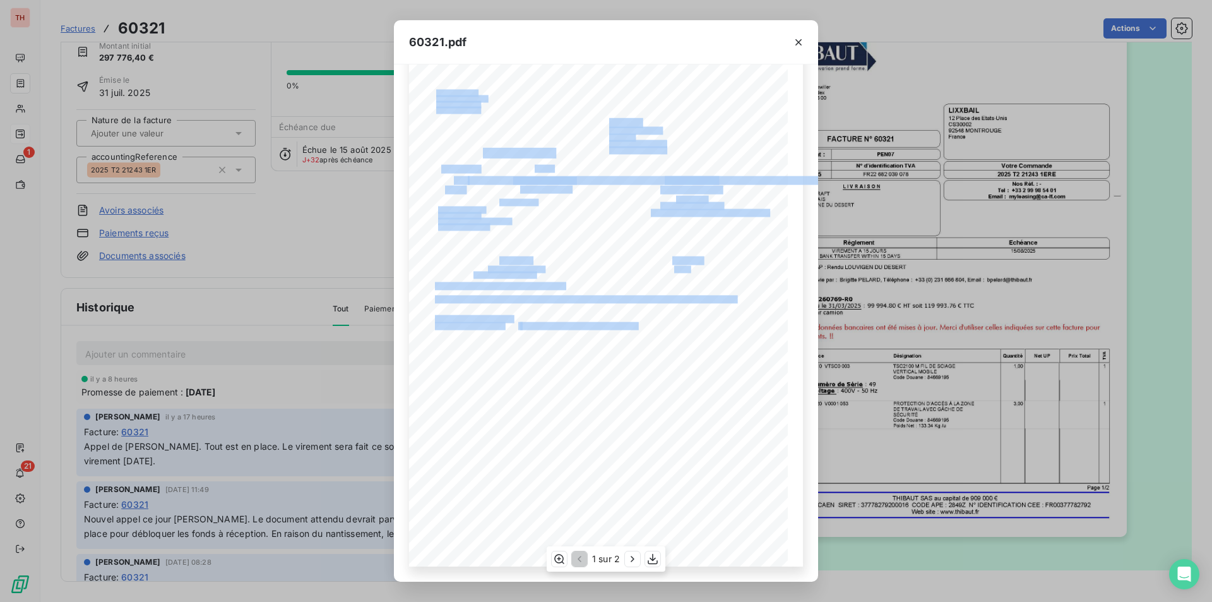
click at [428, 326] on div "THIBAUT [GEOGRAPHIC_DATA] 14503 VIRE Cedex TÈl : 02 31 66 68 00 FACTURE N∞†6032…" at bounding box center [606, 299] width 394 height 536
click at [534, 322] on span ": 99 994.80 Ä HT soit 119 993.76 Ä TTC" at bounding box center [581, 325] width 123 height 6
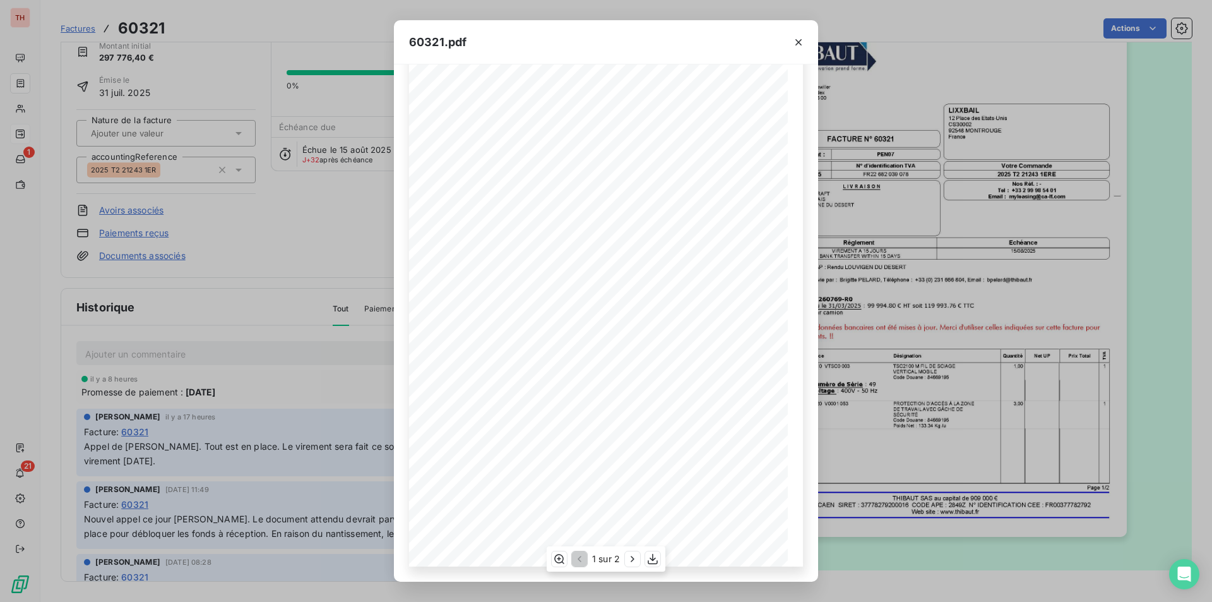
drag, startPoint x: 594, startPoint y: 328, endPoint x: 609, endPoint y: 324, distance: 15.6
click at [594, 328] on span ": 99 994.80 Ä HT soit 119 993.76 Ä TTC" at bounding box center [581, 325] width 123 height 6
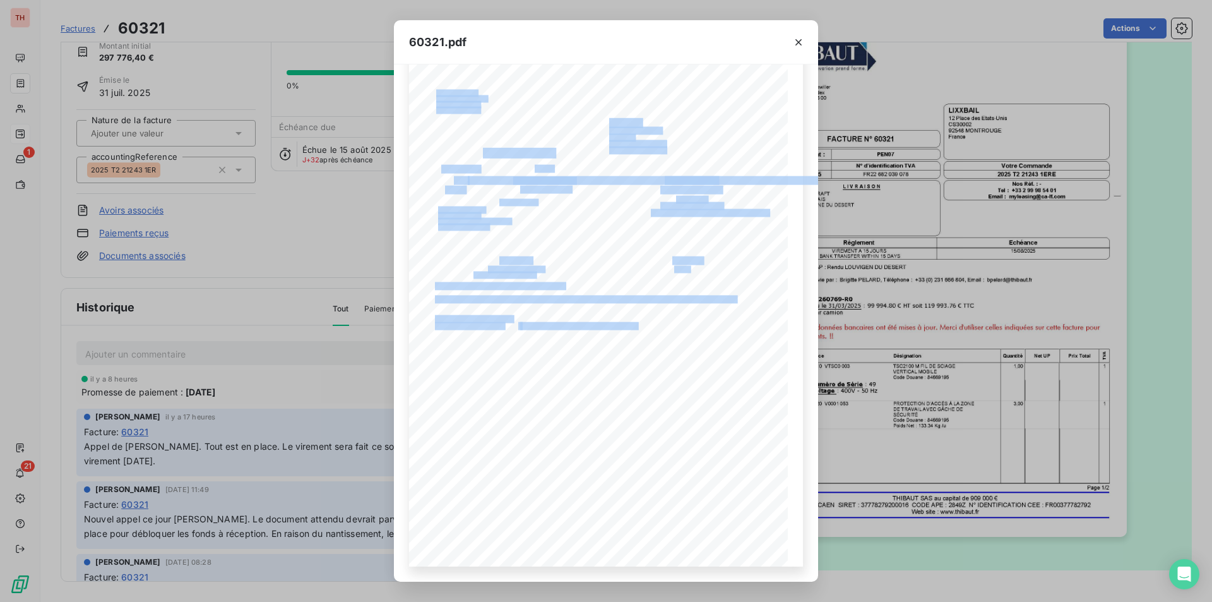
drag, startPoint x: 628, startPoint y: 325, endPoint x: 458, endPoint y: 318, distance: 170.0
click at [441, 320] on div "THIBAUT [GEOGRAPHIC_DATA] 14503 VIRE Cedex TÈl : 02 31 66 68 00 FACTURE N∞†6032…" at bounding box center [606, 299] width 379 height 536
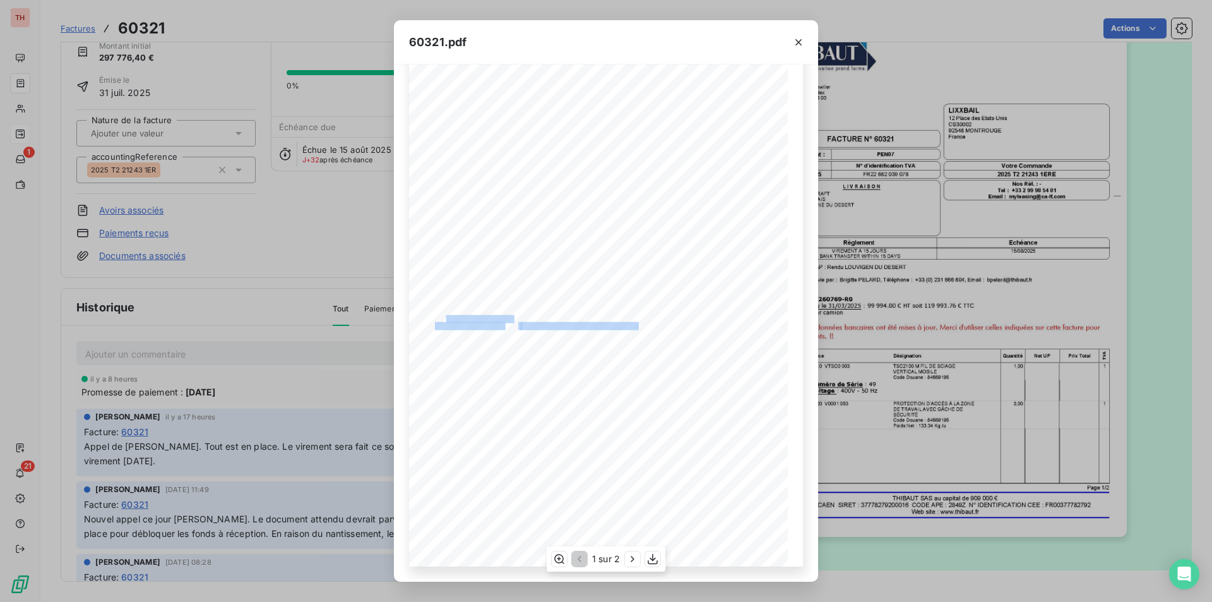
click at [459, 326] on div "THIBAUT [GEOGRAPHIC_DATA] 14503 VIRE Cedex TÈl : 02 31 66 68 00 FACTURE N∞†6032…" at bounding box center [606, 299] width 394 height 536
click at [546, 326] on span ": 99 994.80 Ä HT soit 119 993.76 Ä TTC" at bounding box center [581, 325] width 123 height 6
drag, startPoint x: 517, startPoint y: 325, endPoint x: 629, endPoint y: 325, distance: 112.4
click at [629, 325] on span ": 99 994.80 Ä HT soit 119 993.76 Ä TTC" at bounding box center [581, 325] width 123 height 6
copy span "99 994.80 Ä HT soit 119 993.76 Ä TTC"
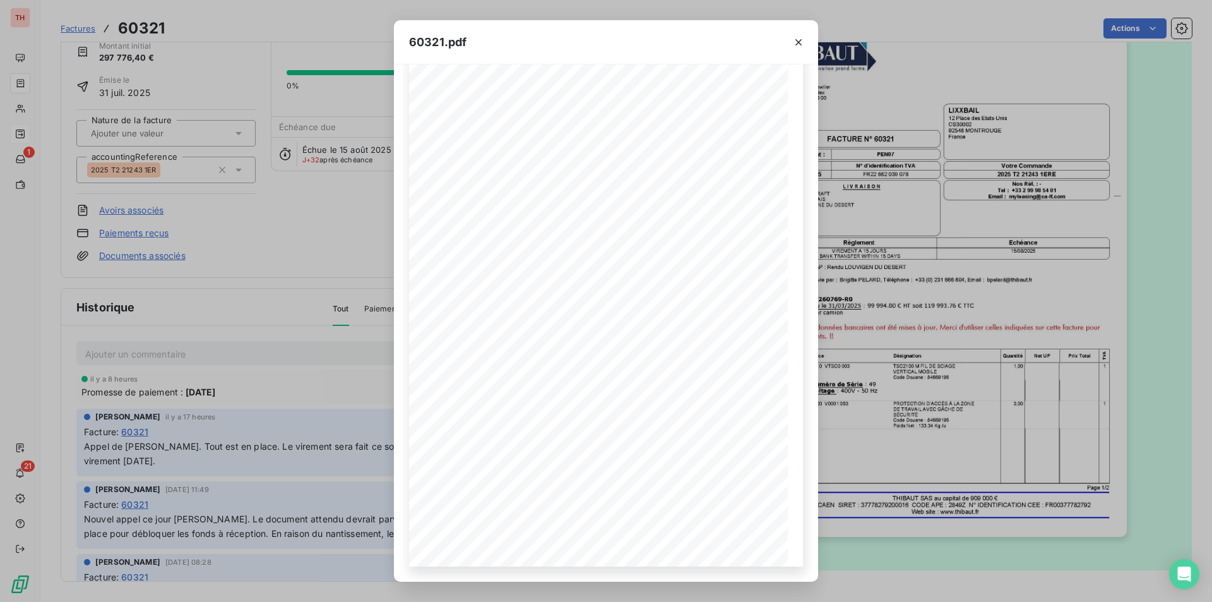
click at [333, 14] on div "60321.pdf THIBAUT [GEOGRAPHIC_DATA] 14503 VIRE Cedex TÈl : 02 31 66 68 00 FACTU…" at bounding box center [606, 301] width 1212 height 602
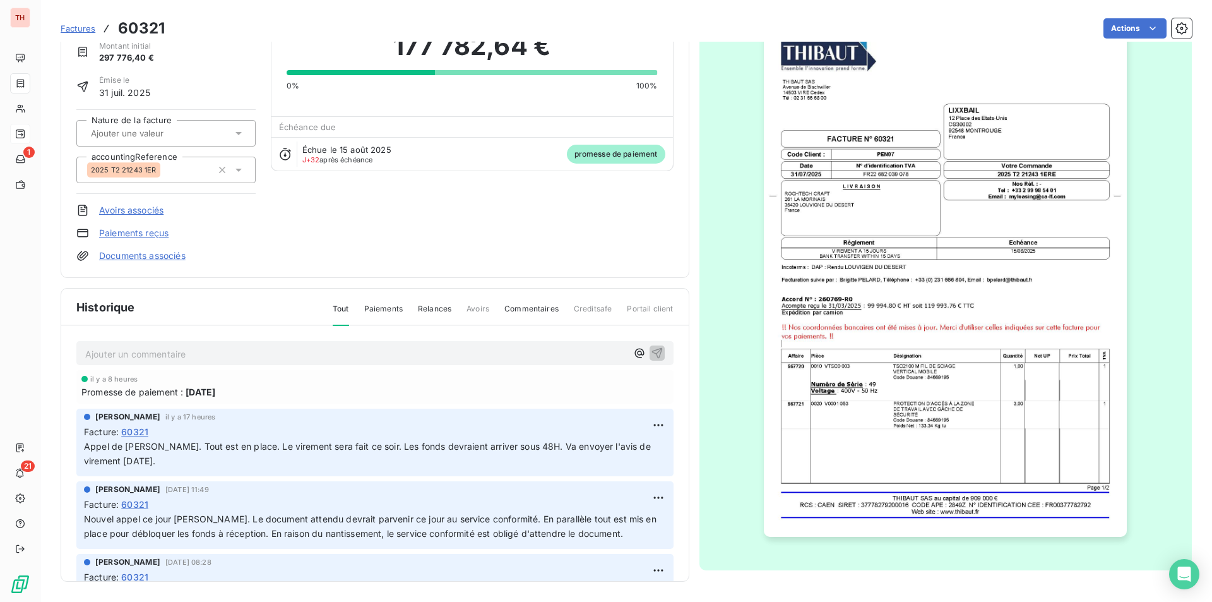
scroll to position [0, 0]
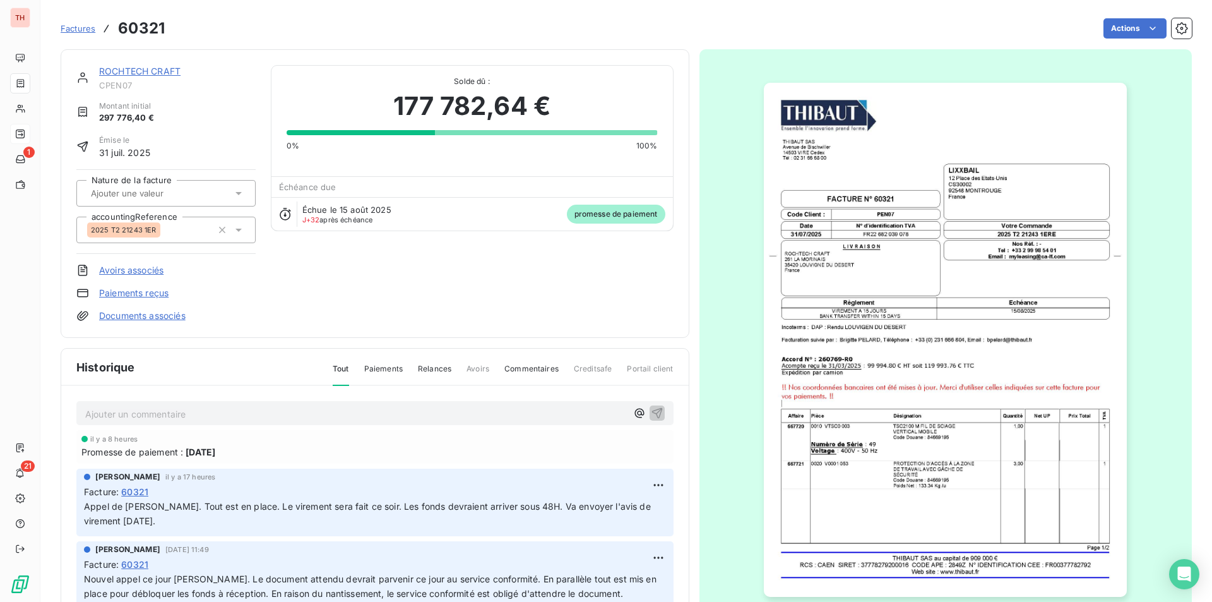
click at [160, 67] on link "ROCHTECH CRAFT" at bounding box center [139, 71] width 81 height 11
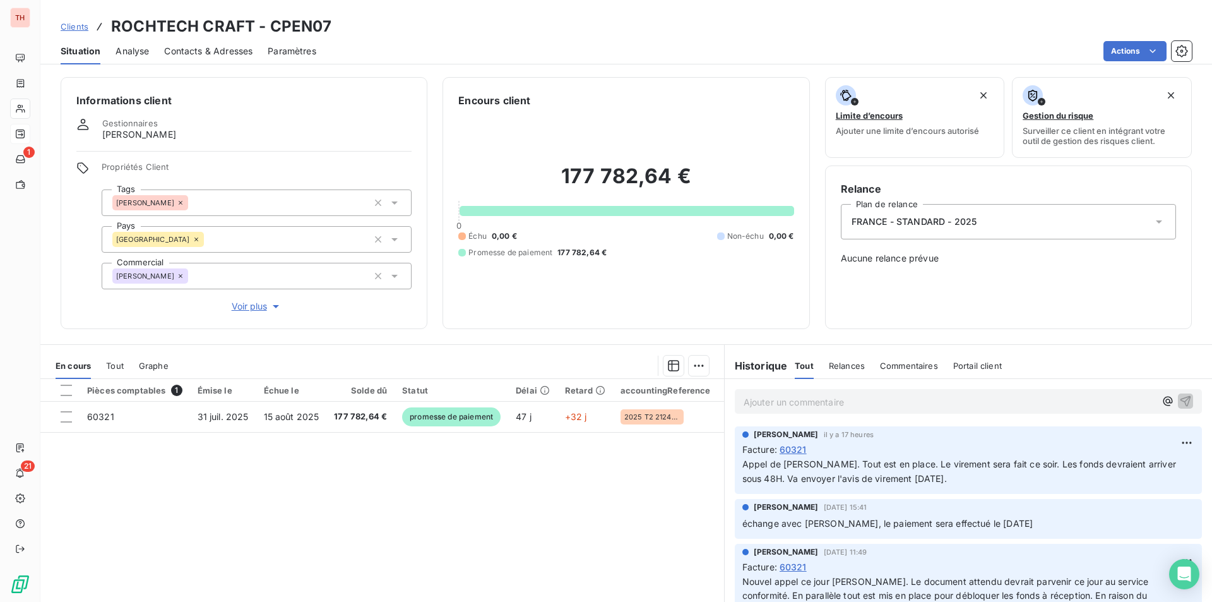
click at [113, 363] on span "Tout" at bounding box center [115, 366] width 18 height 10
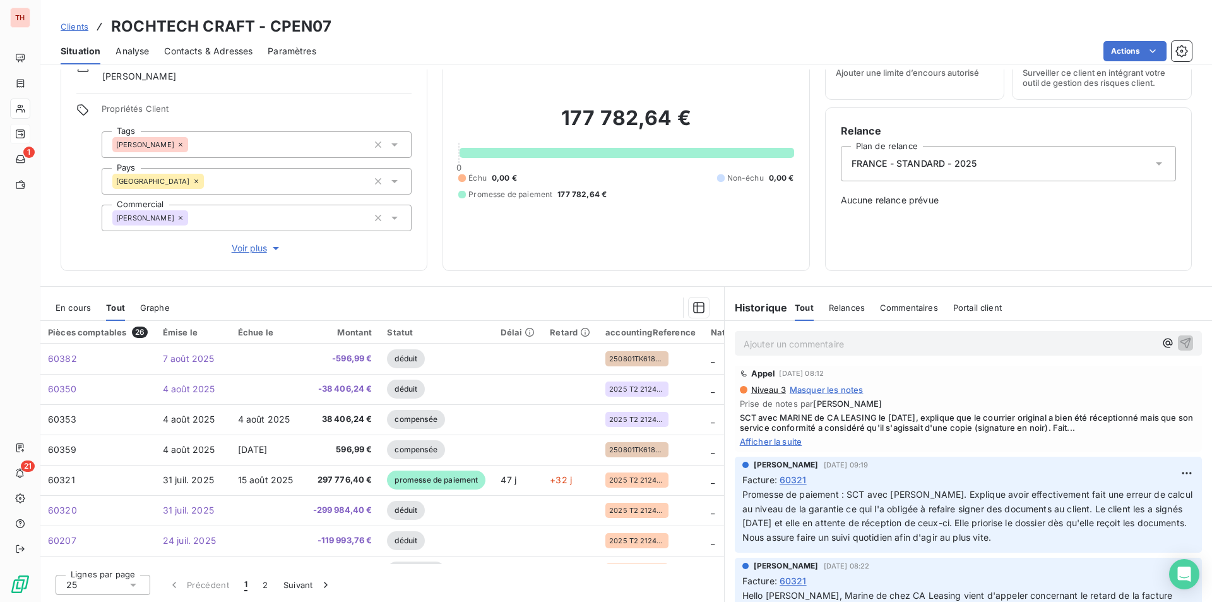
scroll to position [63, 0]
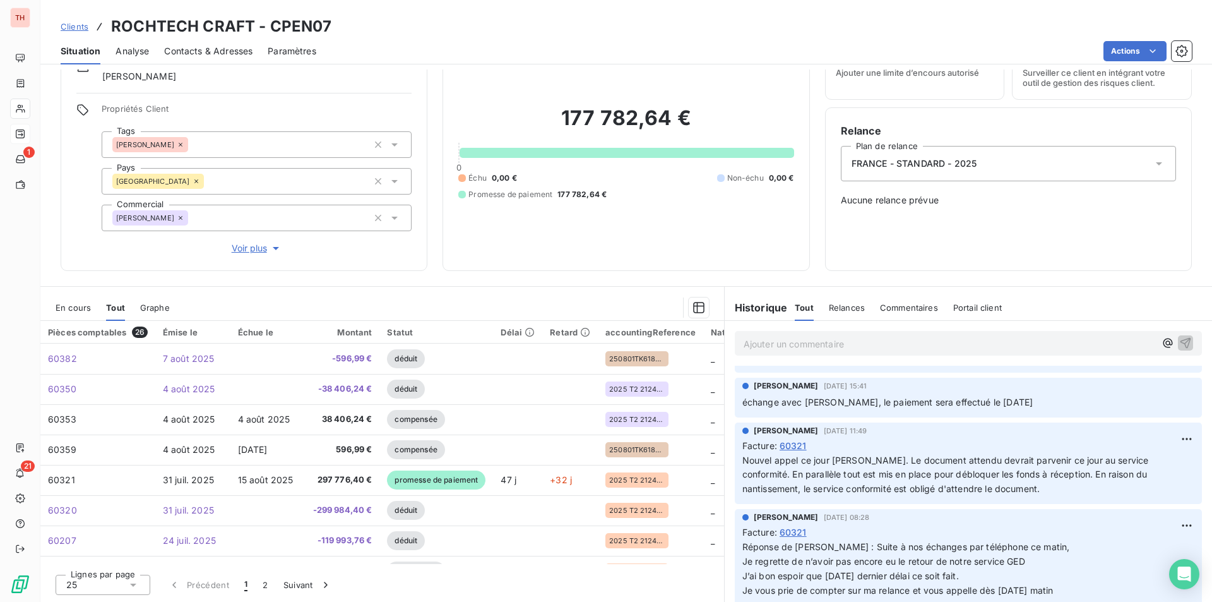
click at [324, 581] on icon "button" at bounding box center [326, 584] width 13 height 13
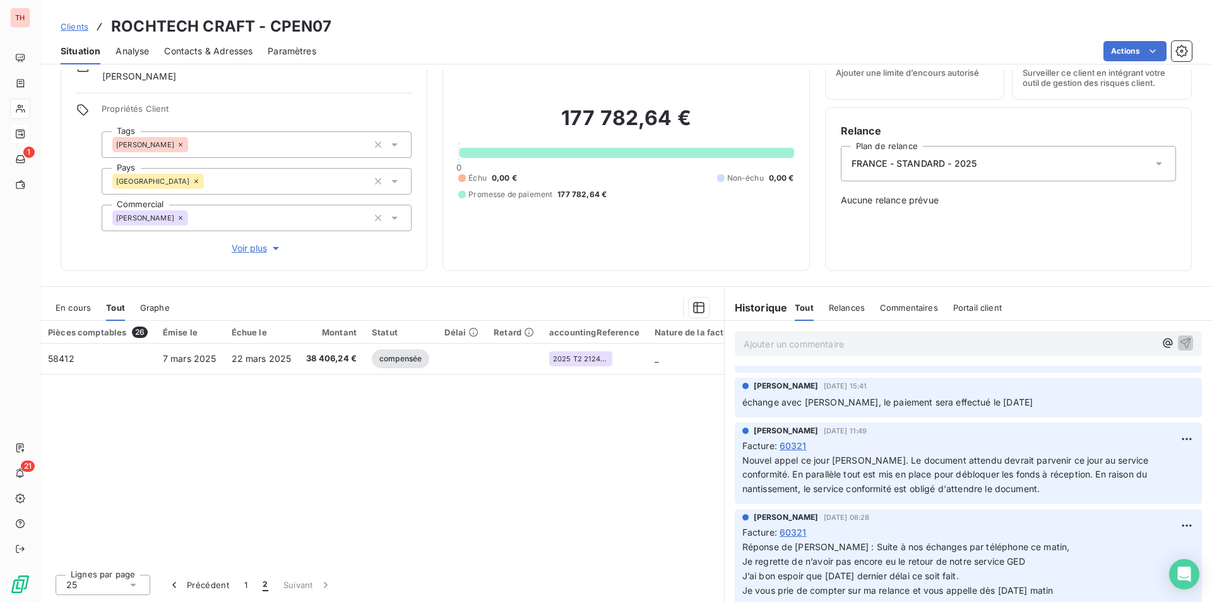
drag, startPoint x: 242, startPoint y: 578, endPoint x: 260, endPoint y: 560, distance: 25.9
click at [242, 578] on button "1" at bounding box center [246, 585] width 18 height 27
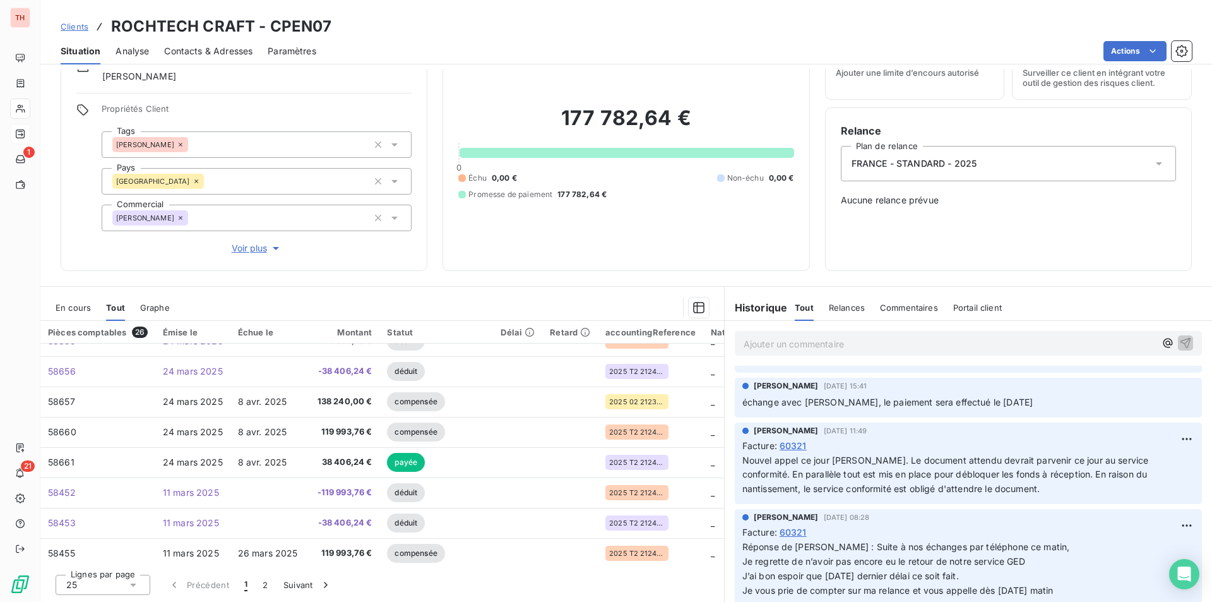
scroll to position [505, 0]
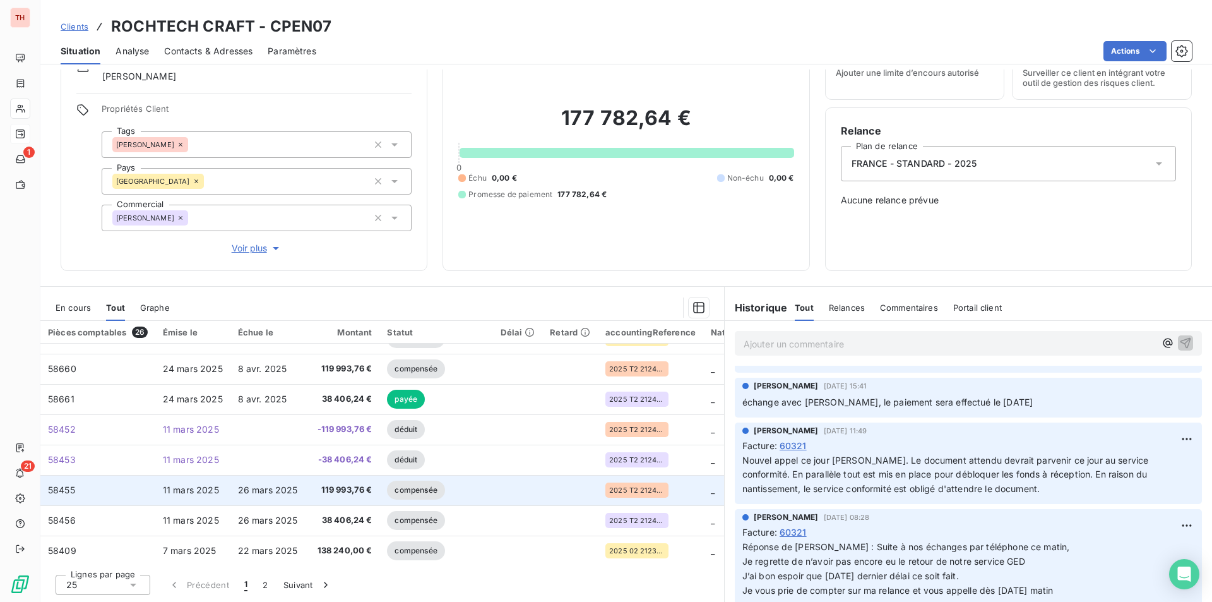
click at [98, 488] on td "58455" at bounding box center [97, 490] width 115 height 30
